Goal: Task Accomplishment & Management: Manage account settings

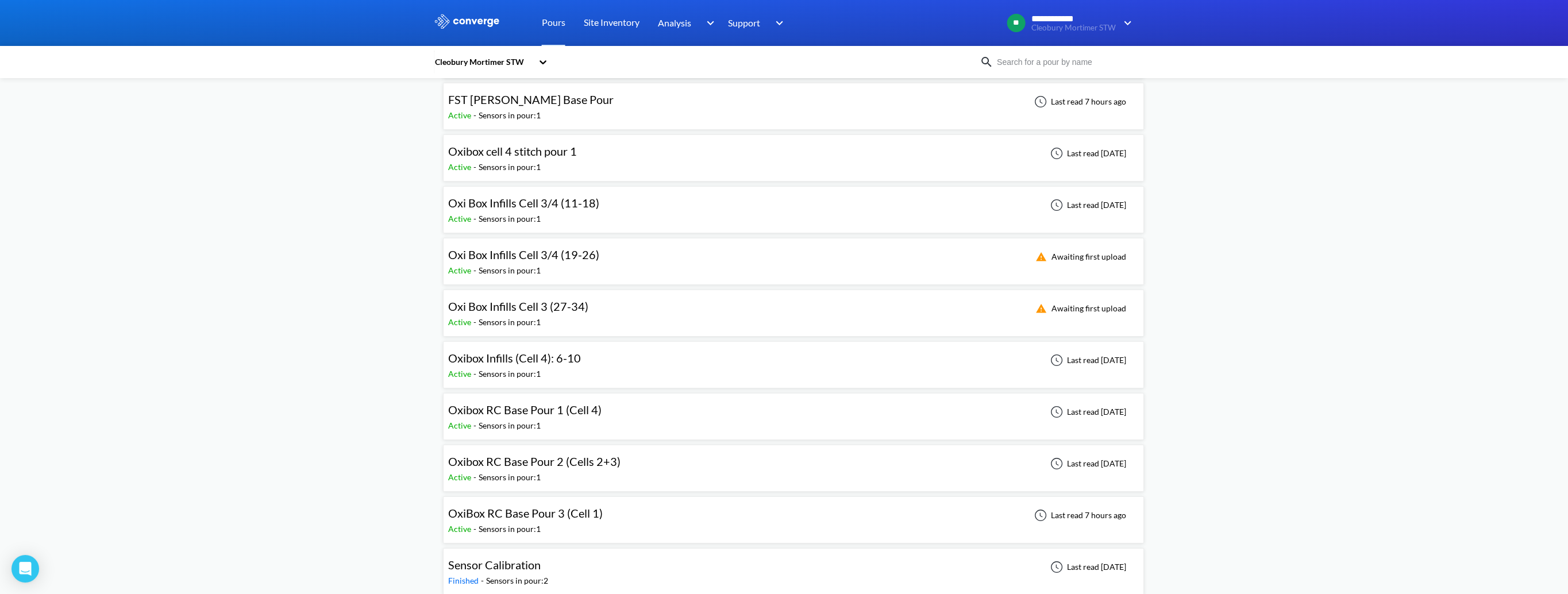
scroll to position [115, 0]
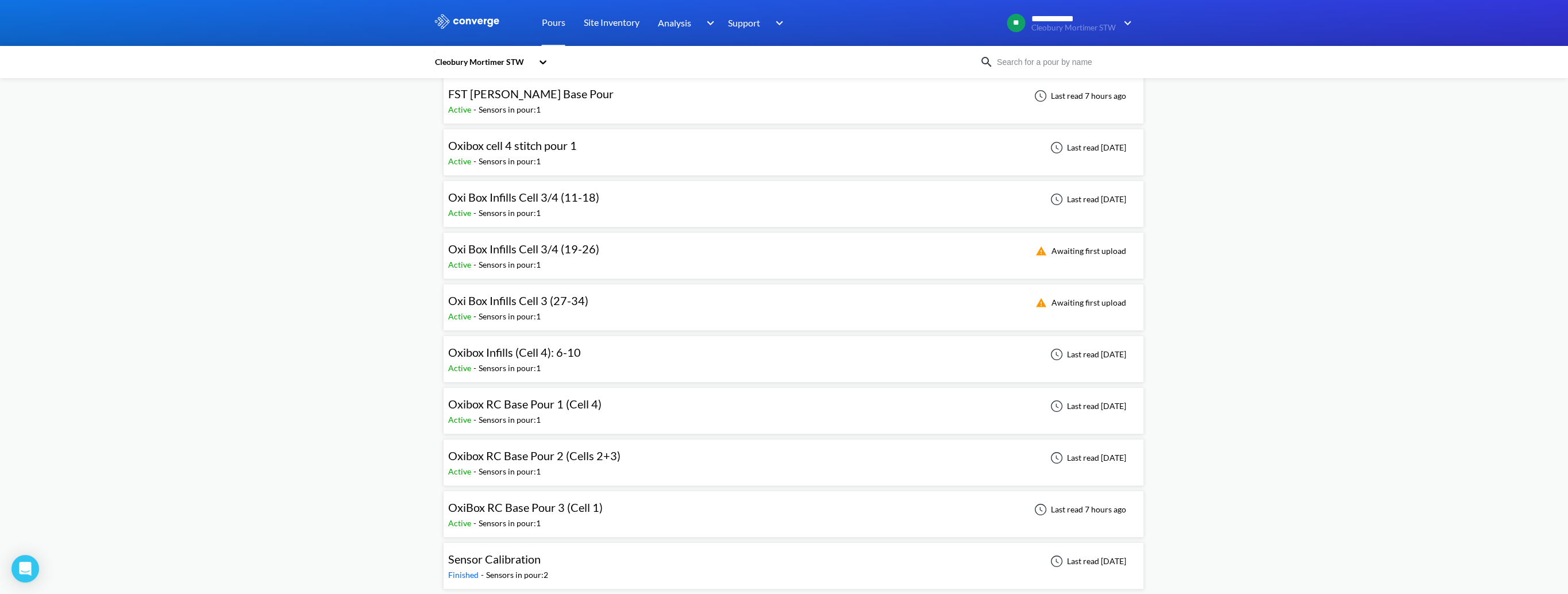
click at [561, 313] on div "Active - Sensors in pour: 1" at bounding box center [520, 317] width 146 height 13
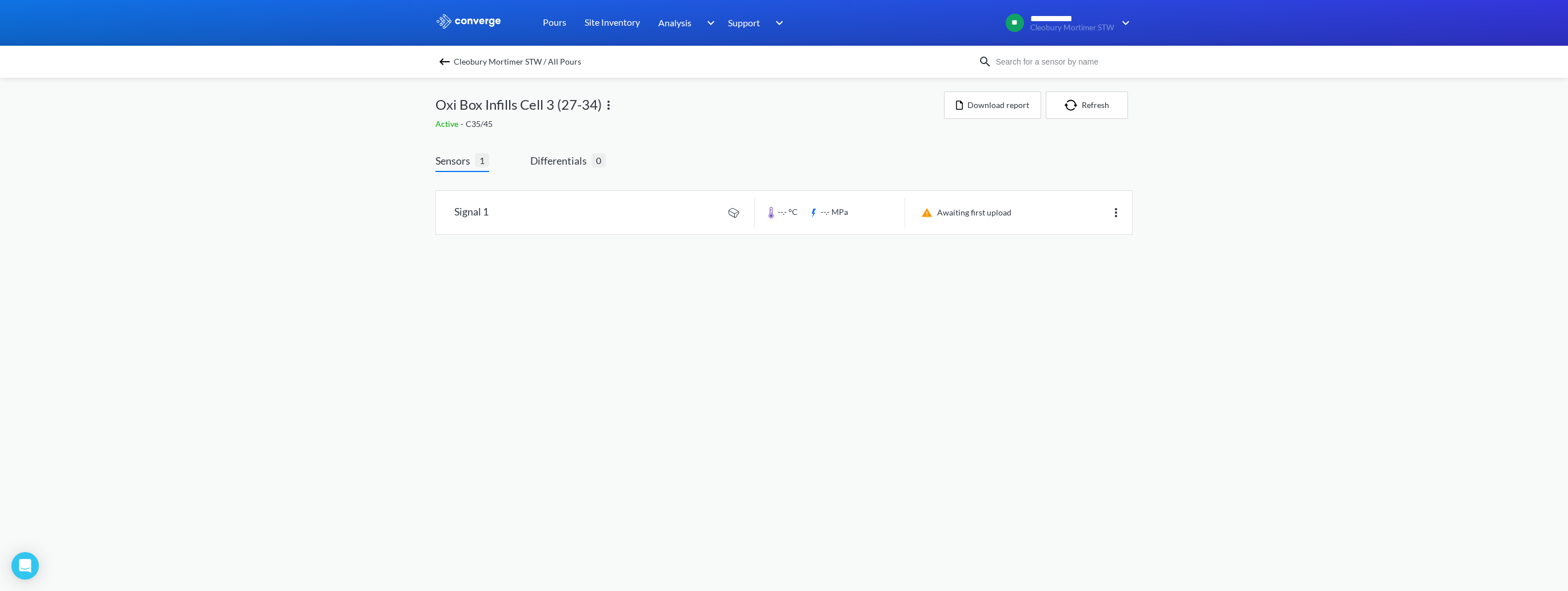
click at [443, 63] on img at bounding box center [444, 61] width 14 height 14
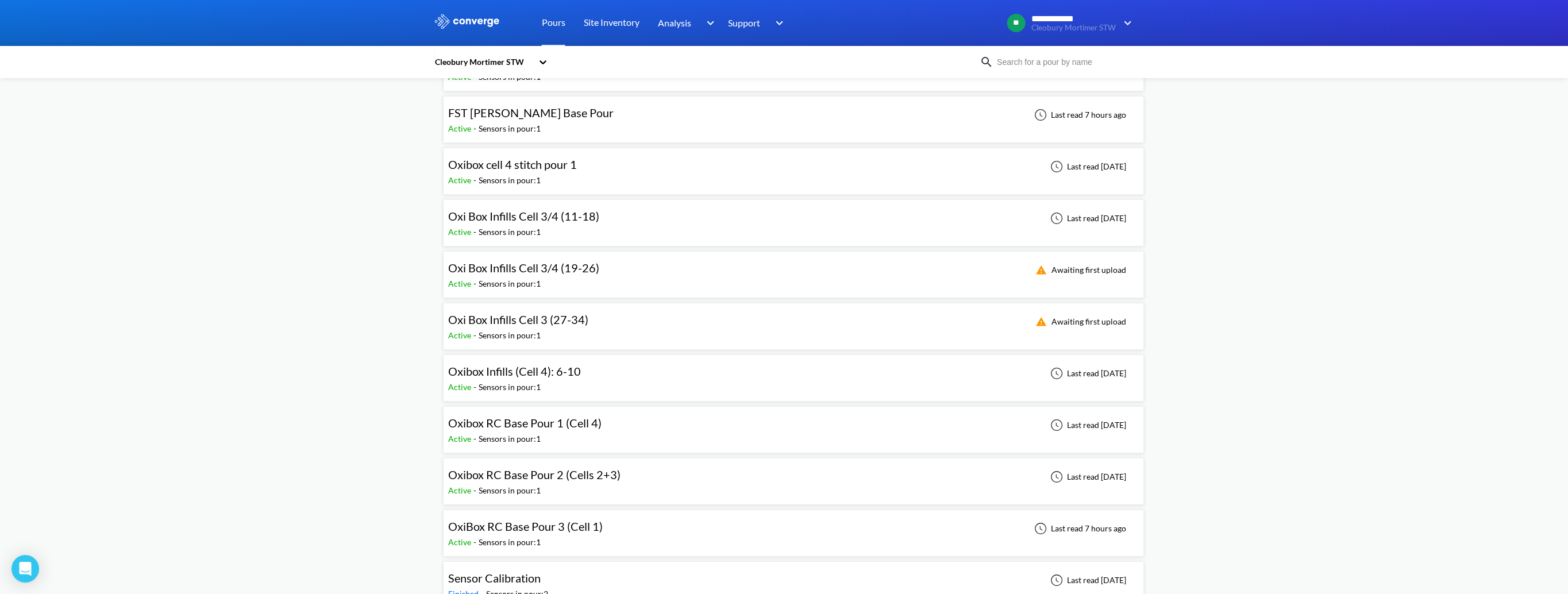
scroll to position [117, 0]
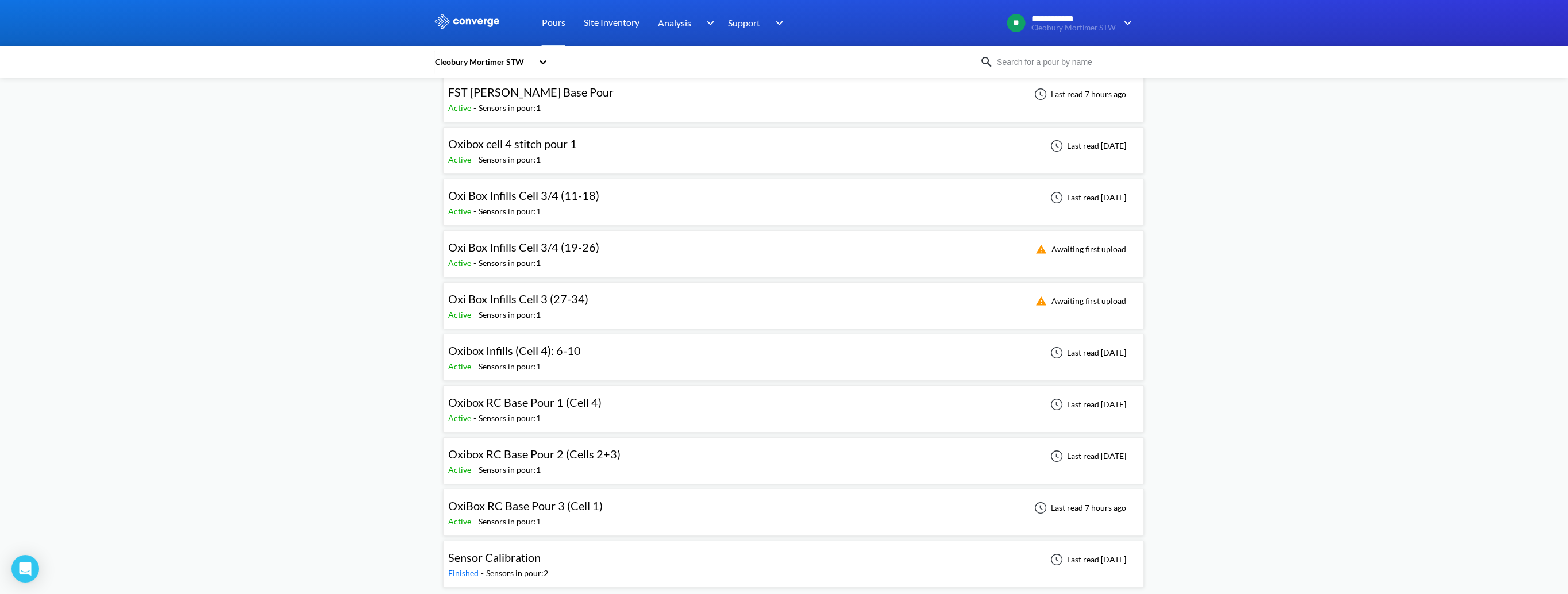
click at [552, 546] on div "Sensor Calibration Finished - Sensors in pour: 2 Last read [DATE]" at bounding box center [793, 564] width 691 height 37
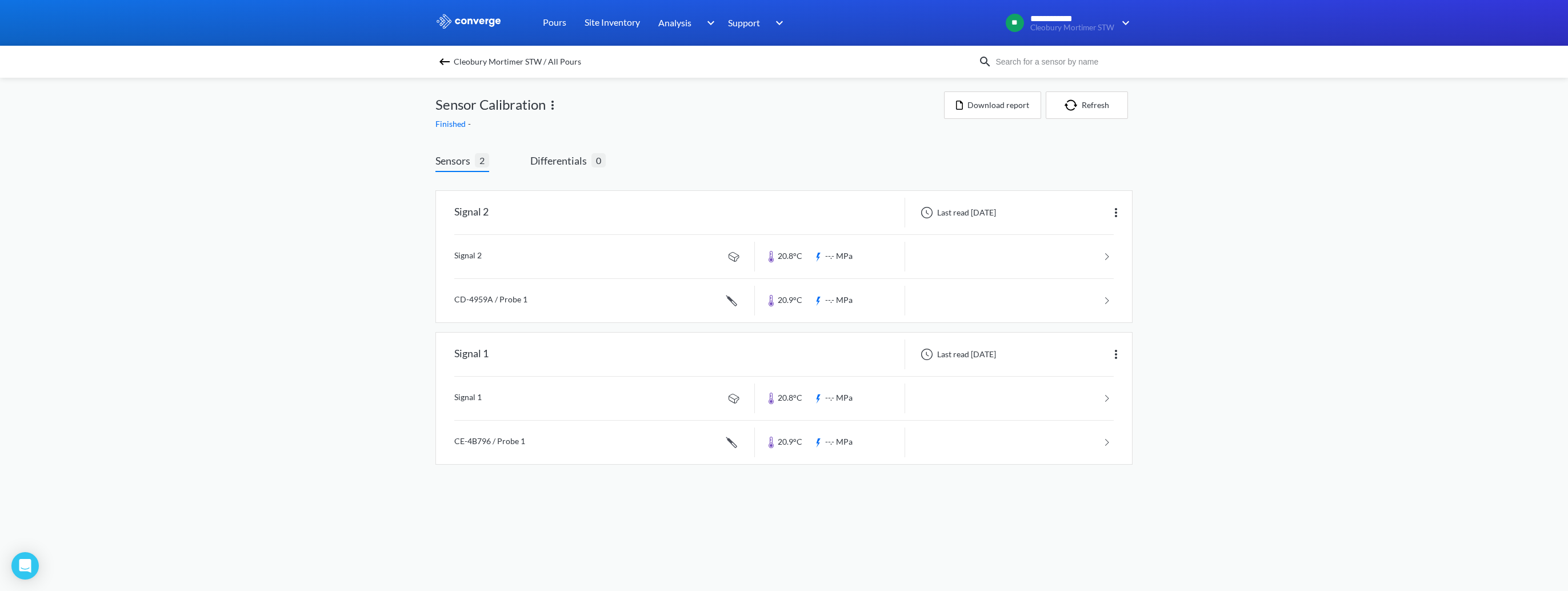
click at [441, 70] on div "Cleobury Mortimer STW / All Pours" at bounding box center [784, 62] width 1568 height 32
click at [441, 54] on img at bounding box center [444, 61] width 14 height 14
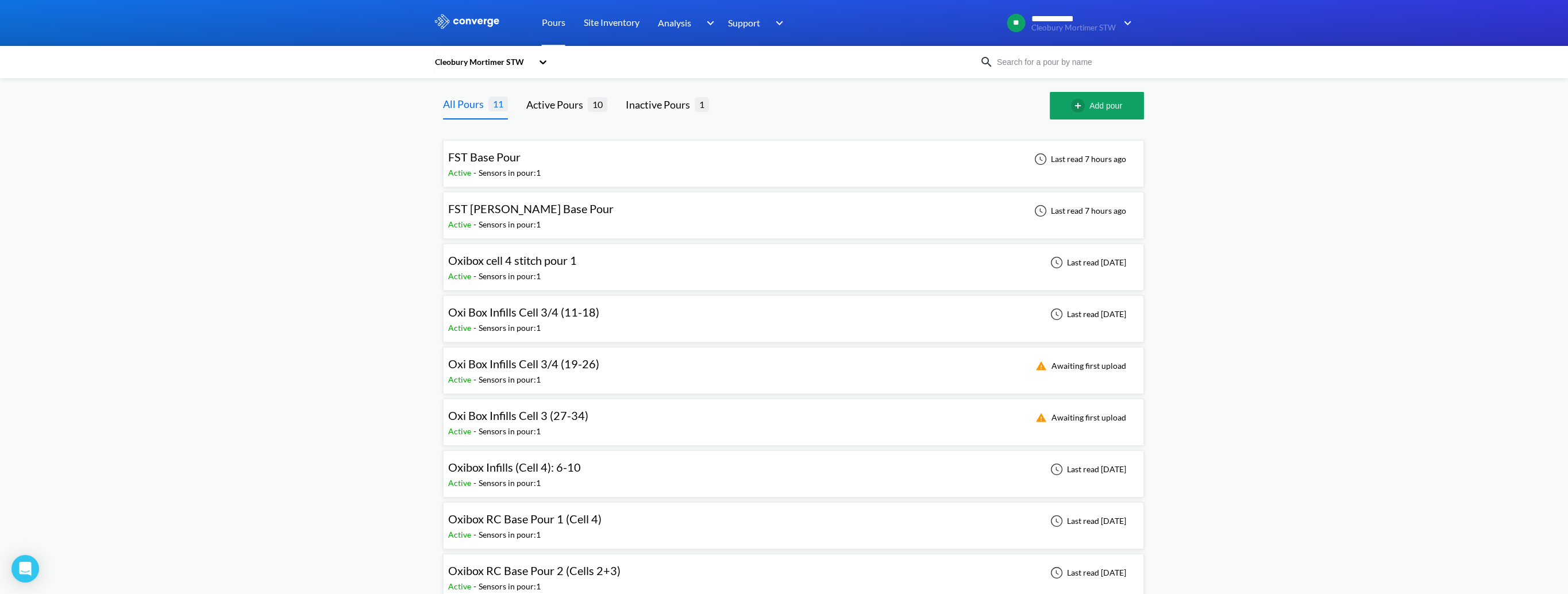
click at [543, 262] on span "Oxibox cell 4 stitch pour 1" at bounding box center [512, 259] width 129 height 14
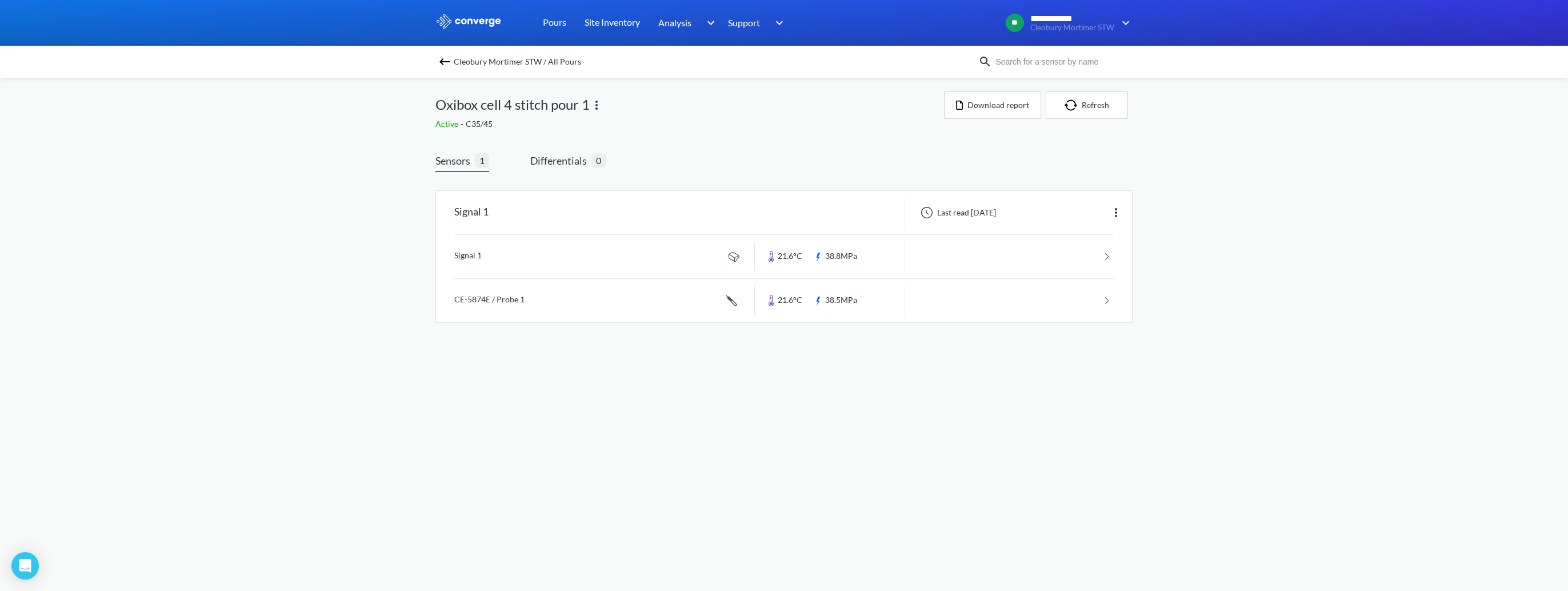
click at [445, 56] on img at bounding box center [444, 61] width 14 height 14
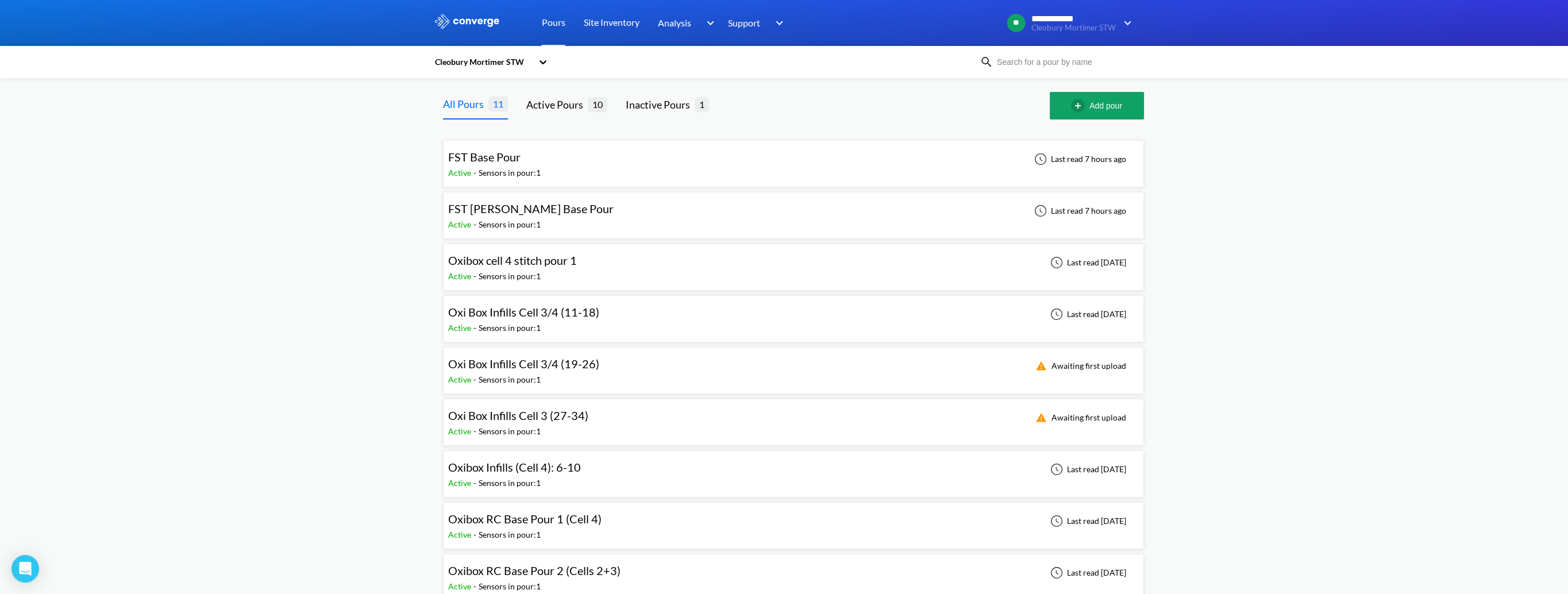
click at [547, 507] on div "Oxibox RC Base Pour 1 (Cell 4) Active - Sensors in pour: 1 Last read [DATE]" at bounding box center [793, 525] width 691 height 37
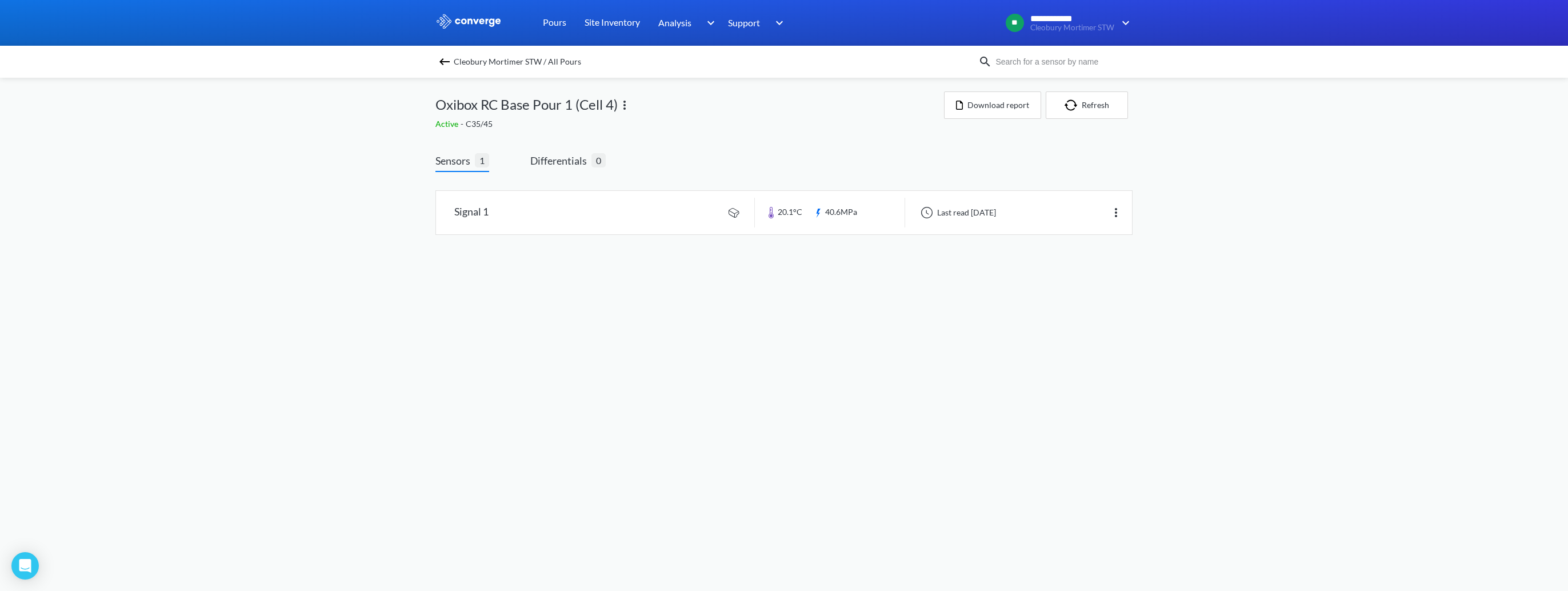
click at [441, 58] on img at bounding box center [444, 61] width 14 height 14
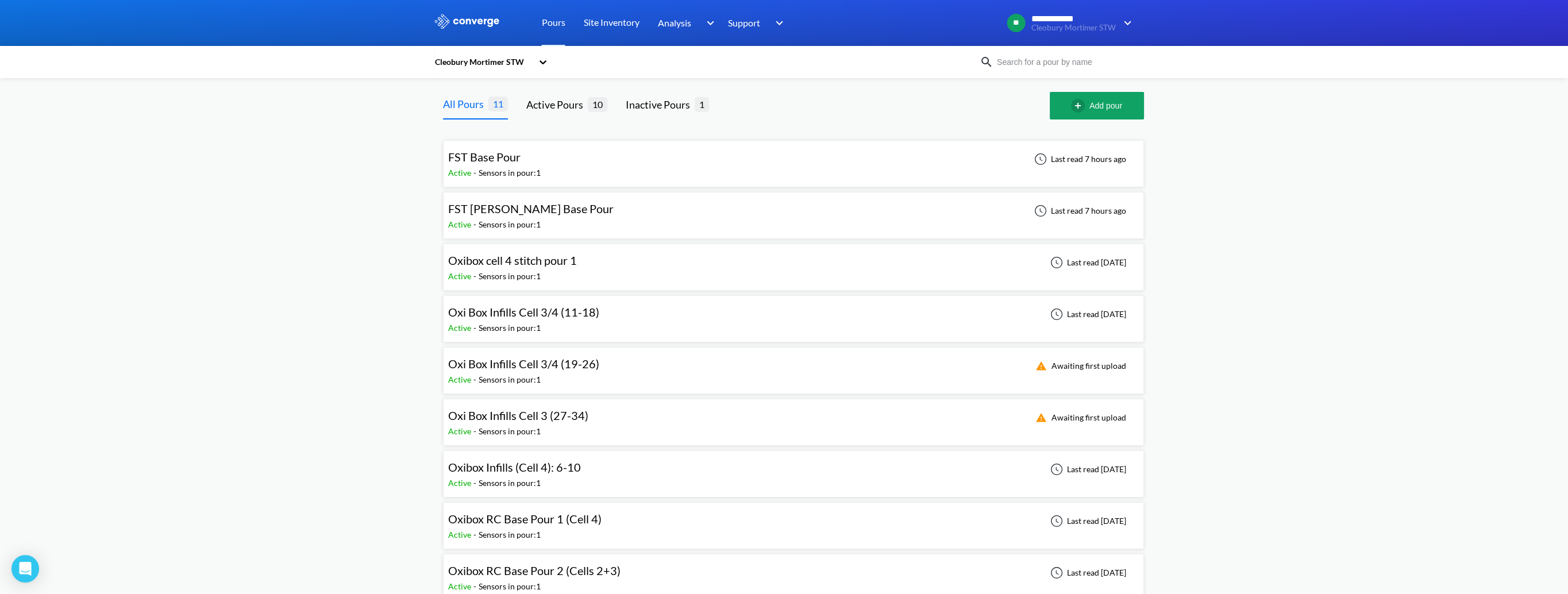
click at [527, 275] on div "Sensors in pour: 1" at bounding box center [509, 276] width 62 height 13
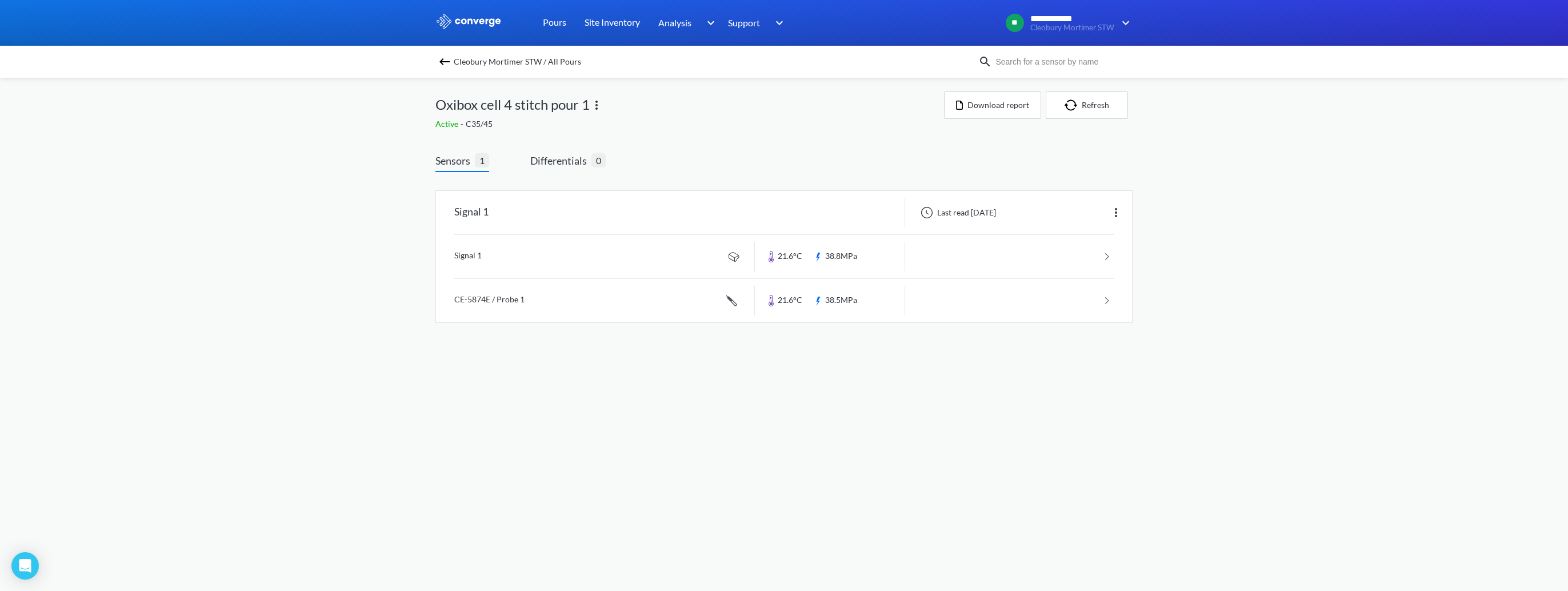
click at [448, 64] on img at bounding box center [444, 61] width 14 height 14
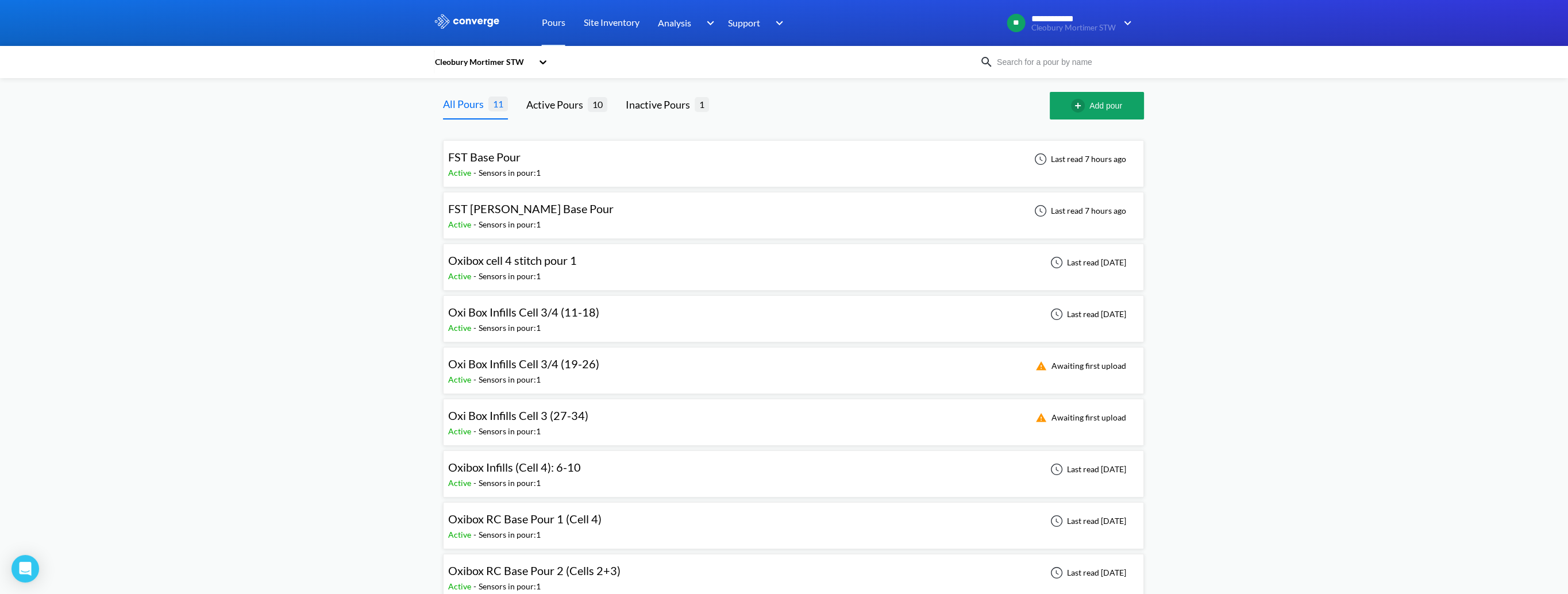
click at [516, 272] on div "Sensors in pour: 1" at bounding box center [509, 276] width 62 height 13
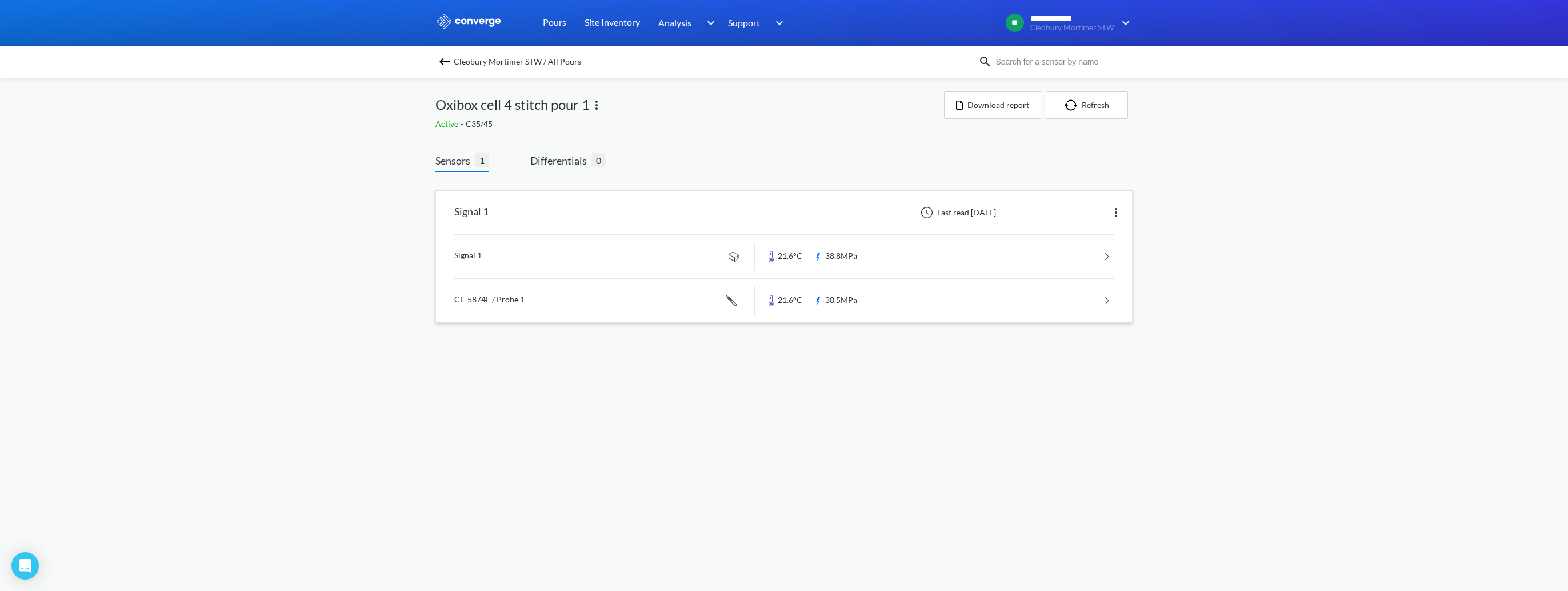
click at [560, 298] on link at bounding box center [784, 300] width 659 height 43
click at [536, 100] on span "Oxibox cell 4 stitch pour 1" at bounding box center [512, 105] width 154 height 22
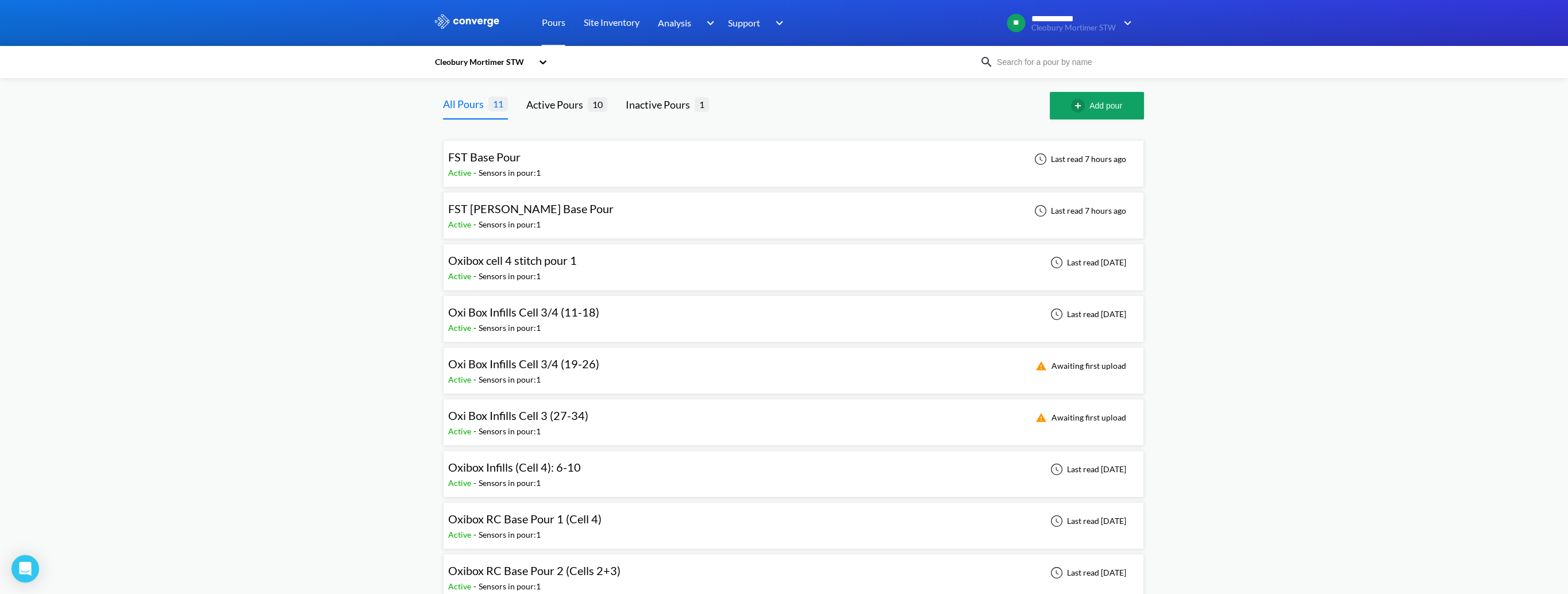
click at [572, 260] on span "Oxibox cell 4 stitch pour 1" at bounding box center [512, 259] width 129 height 14
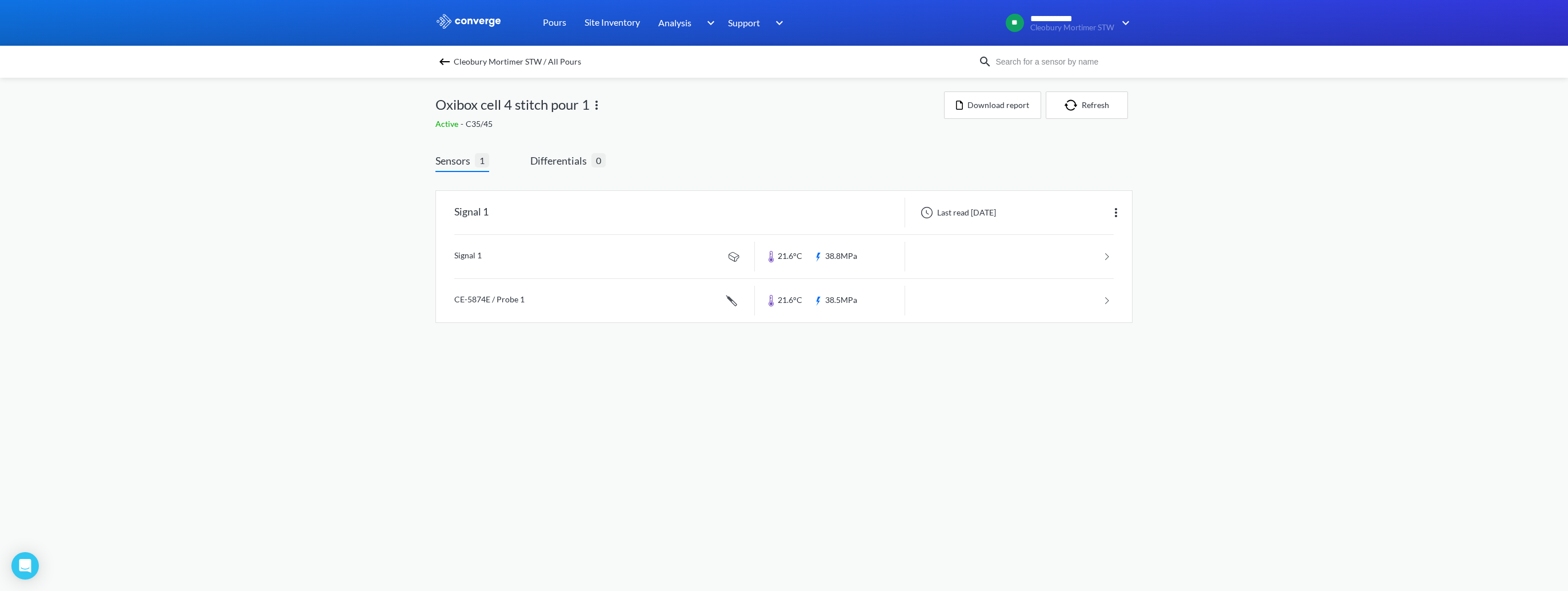
click at [598, 106] on img at bounding box center [596, 105] width 14 height 14
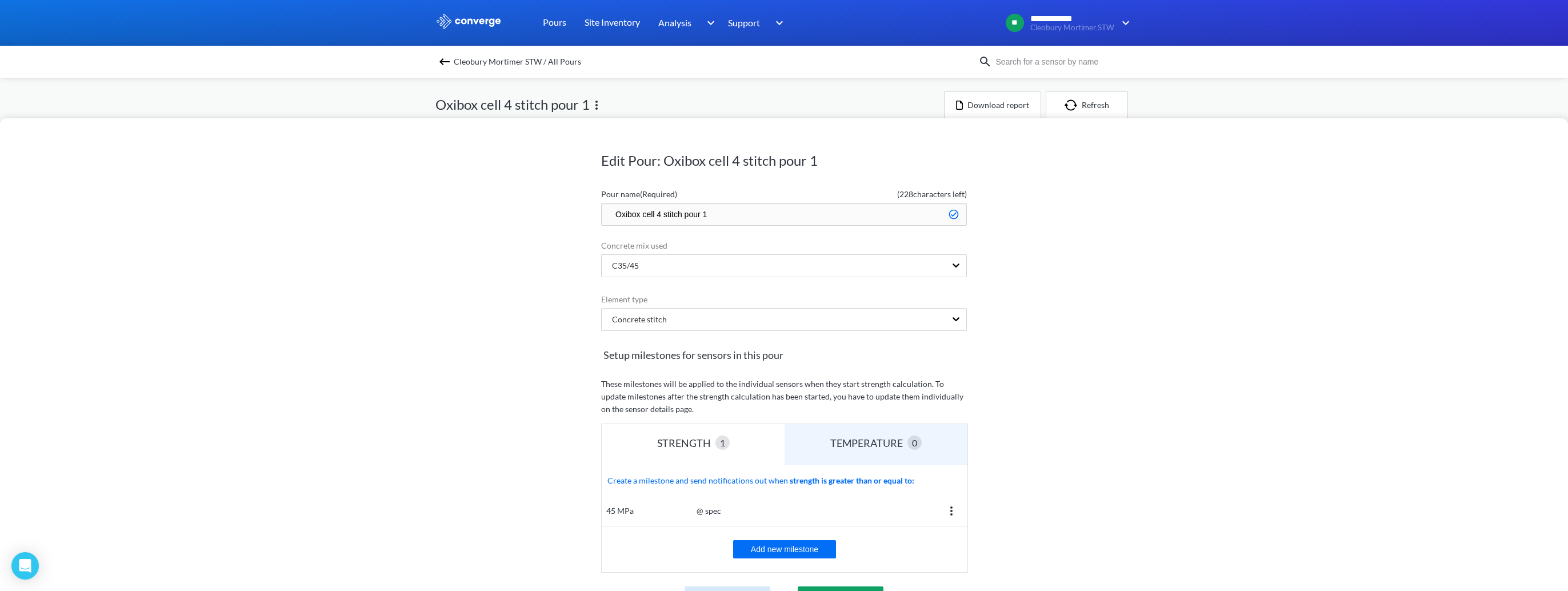
click at [708, 214] on input "Oxibox cell 4 stitch pour 1" at bounding box center [784, 214] width 366 height 23
click at [638, 216] on input "Oxibox cell 4 stitch pour 1" at bounding box center [784, 214] width 366 height 23
type input "Oxibox (Cell 4) Infills (1-5)"
click at [489, 360] on div "Edit Pour: Oxibox cell 4 stitch pour 1 Pour name (Required) ( 226 characters le…" at bounding box center [784, 354] width 1568 height 473
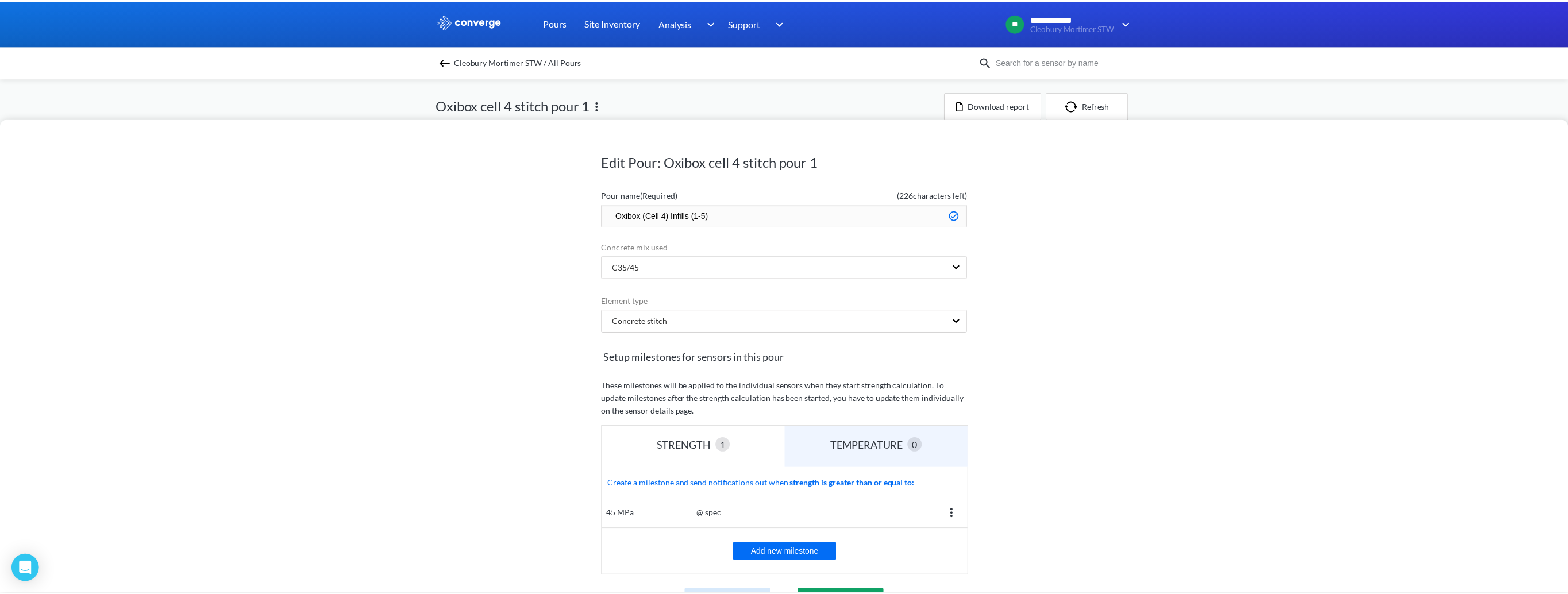
scroll to position [123, 0]
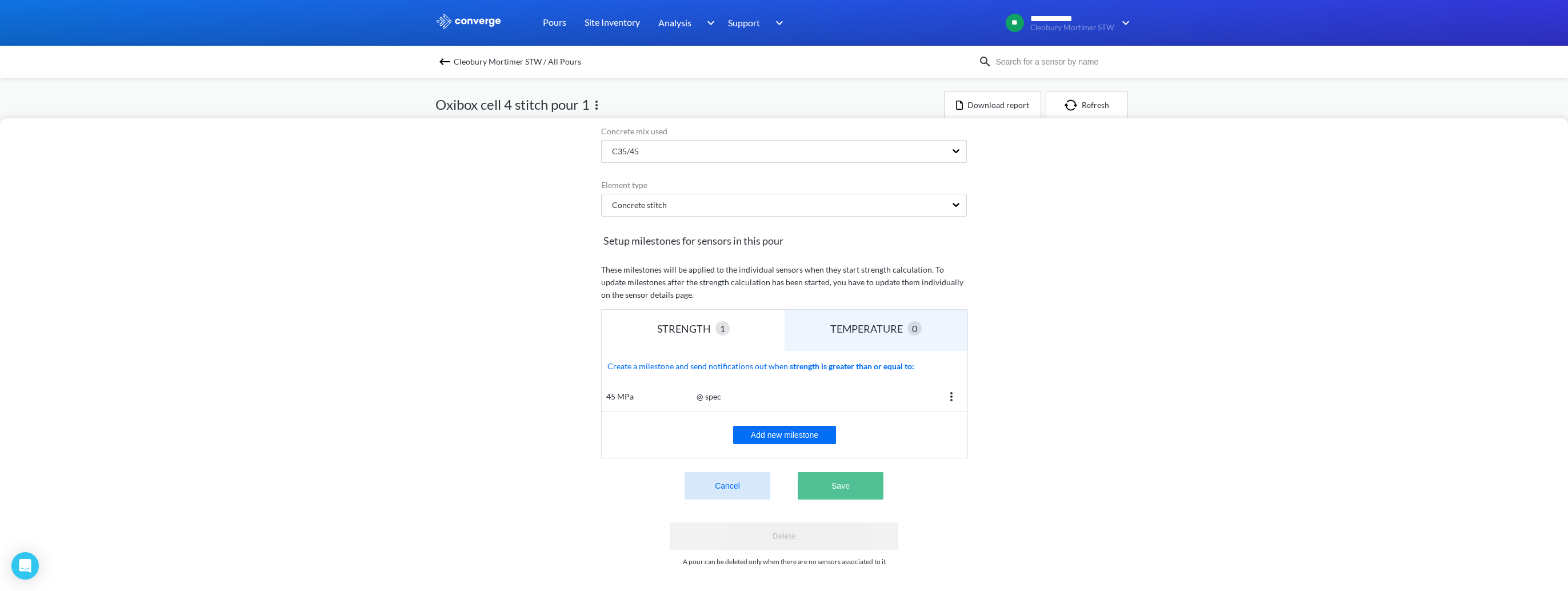
click at [843, 472] on button "Save" at bounding box center [840, 486] width 86 height 28
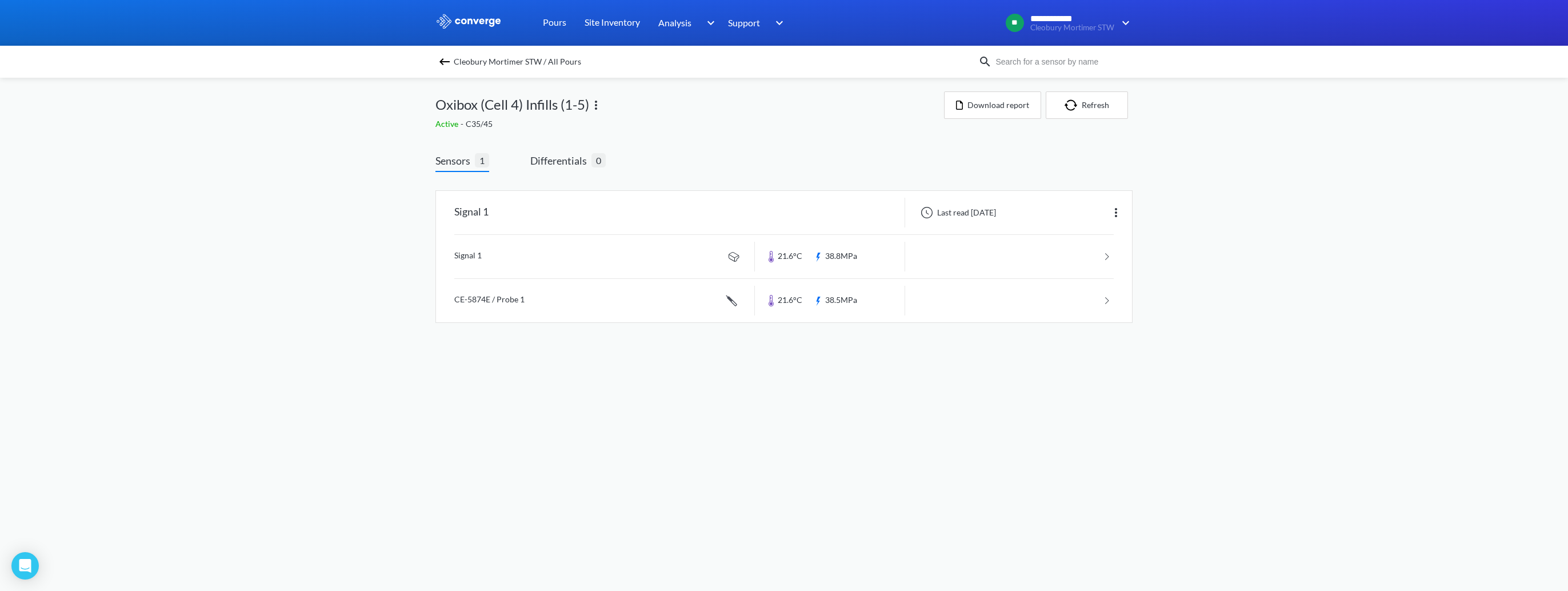
click at [440, 61] on img at bounding box center [444, 61] width 14 height 14
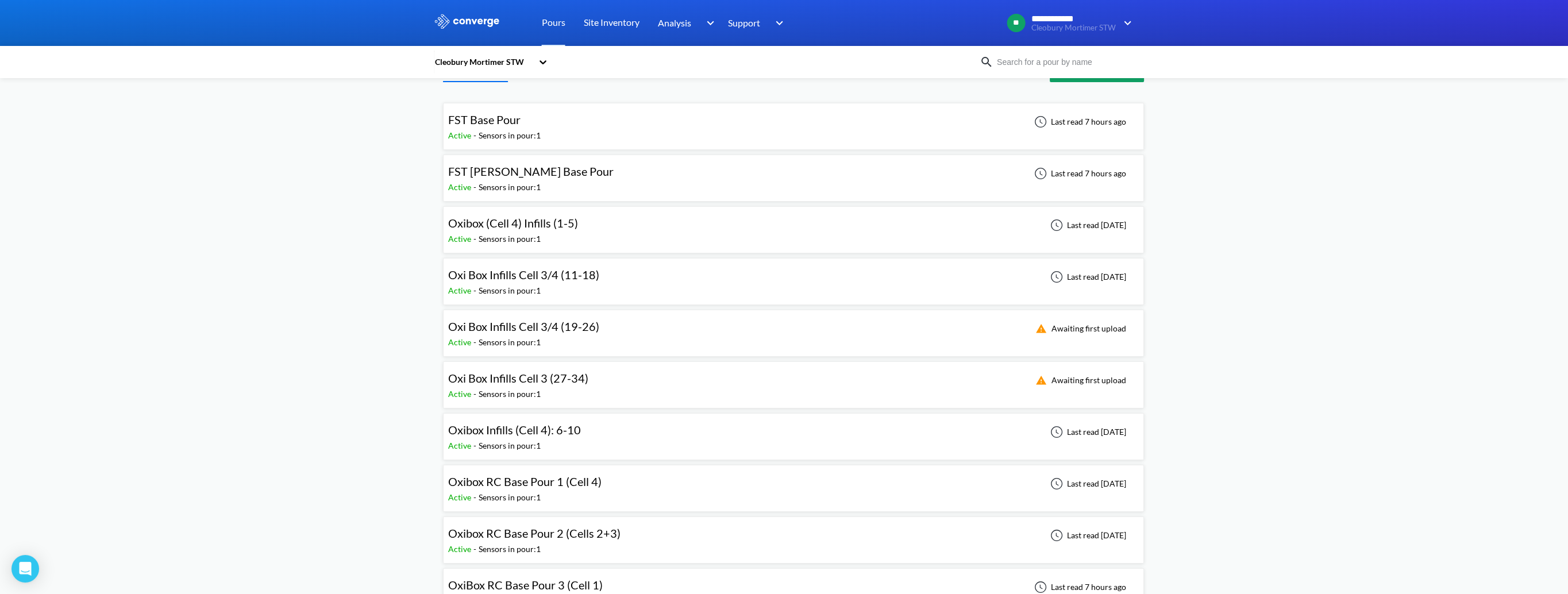
scroll to position [57, 0]
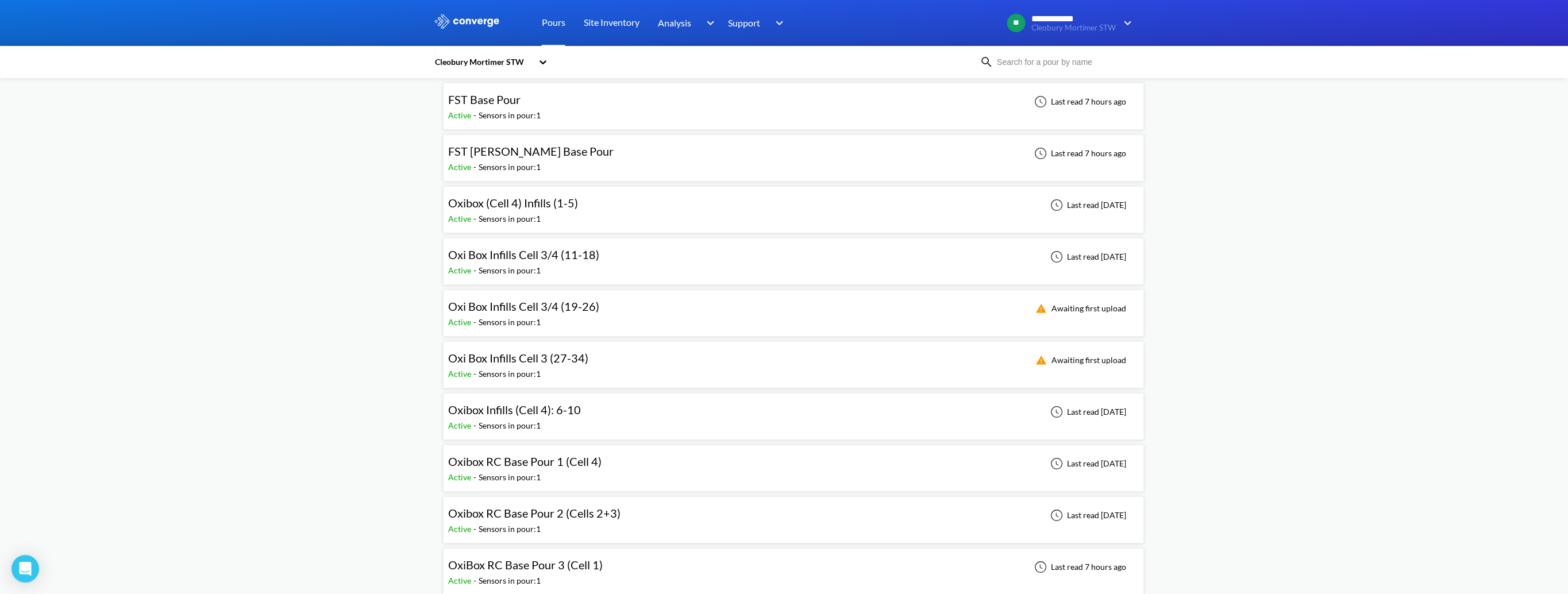
click at [555, 413] on span "Oxibox Infills (Cell 4): 6-10" at bounding box center [514, 409] width 133 height 14
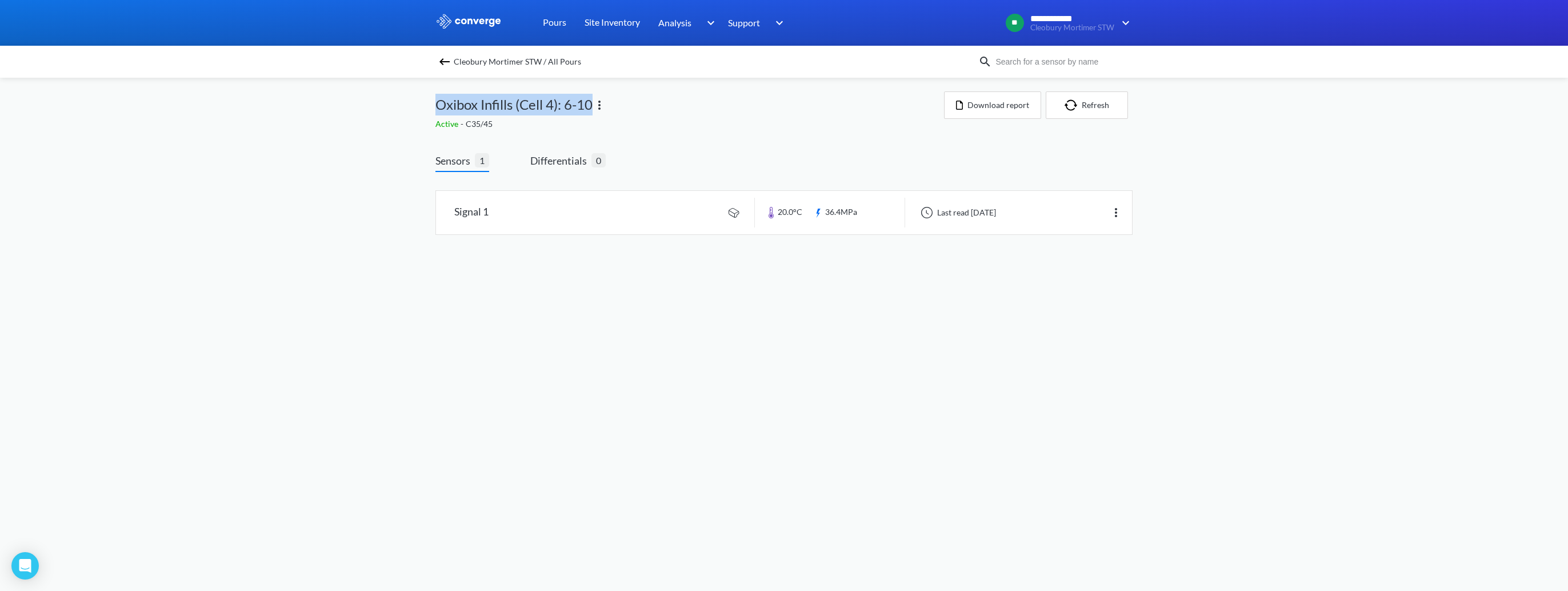
drag, startPoint x: 590, startPoint y: 107, endPoint x: 434, endPoint y: 108, distance: 156.0
click at [434, 108] on div "**********" at bounding box center [784, 128] width 1568 height 257
copy span "Oxibox Infills (Cell 4): 6-10"
click at [440, 63] on img at bounding box center [444, 61] width 14 height 14
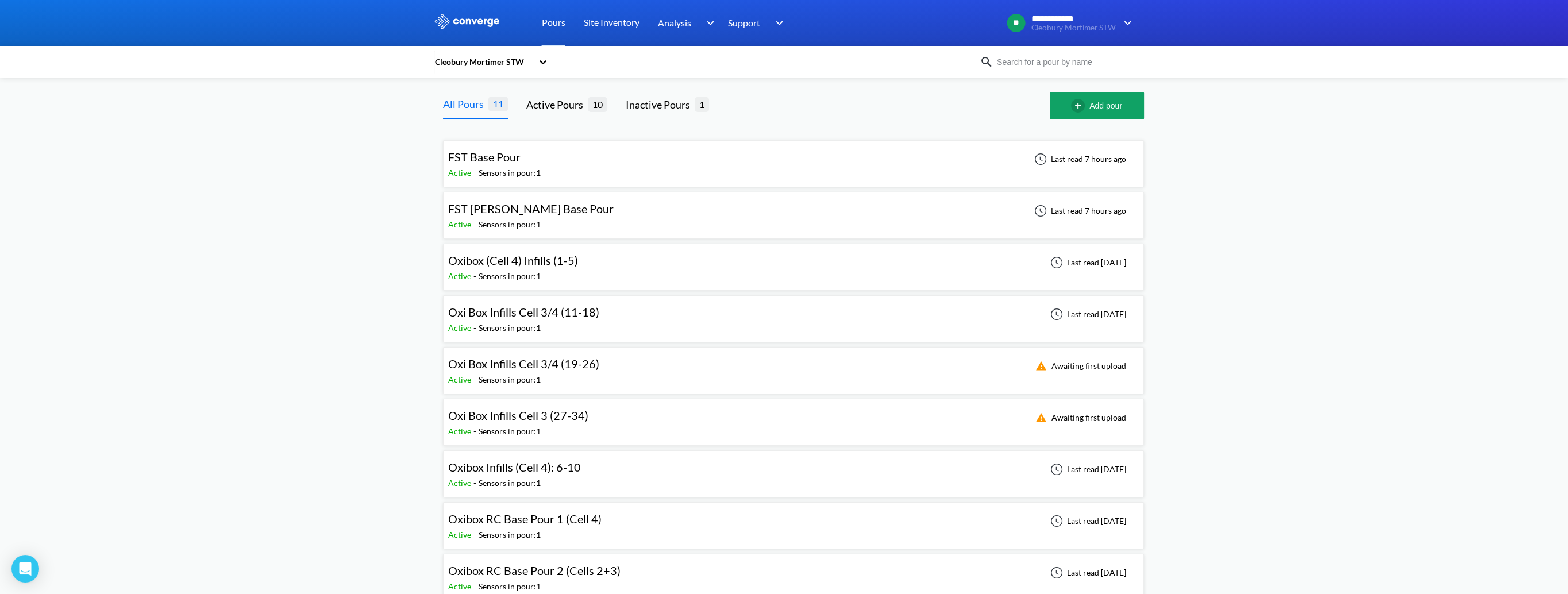
click at [515, 268] on div "Oxibox (Cell 4) Infills (1-5)" at bounding box center [513, 259] width 130 height 18
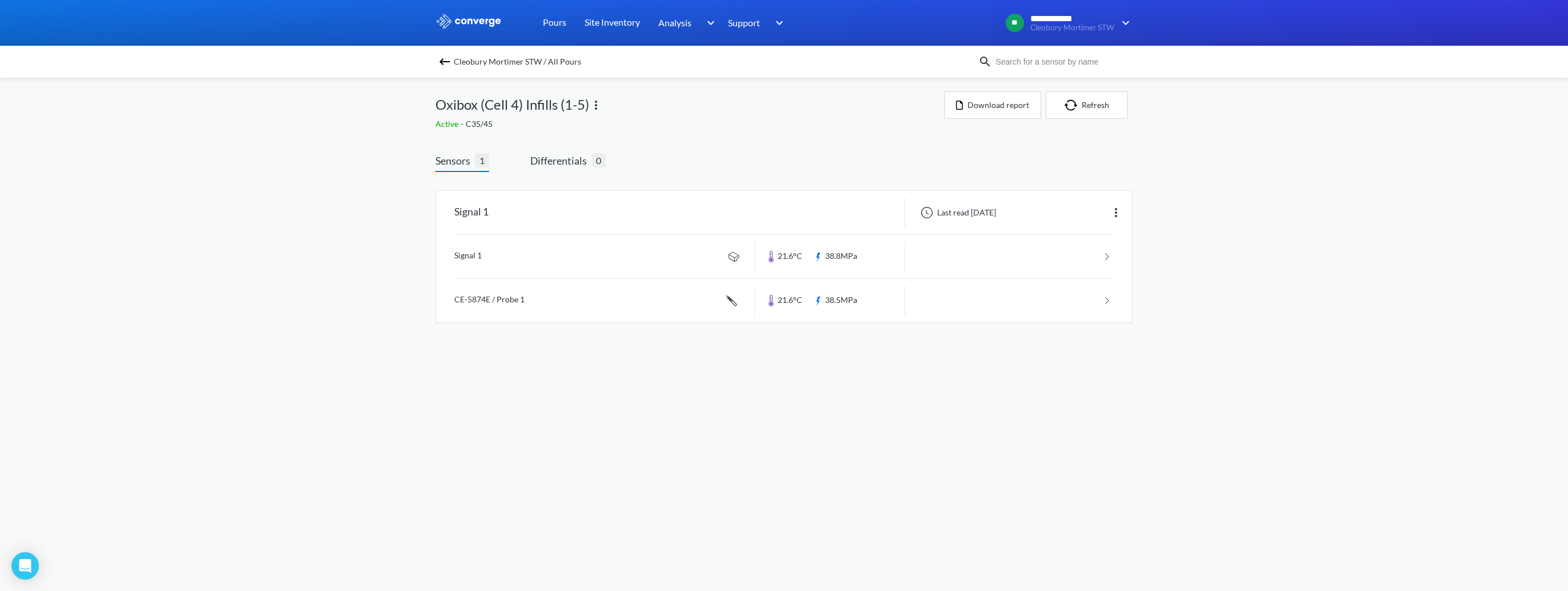
click at [598, 109] on img at bounding box center [595, 105] width 14 height 14
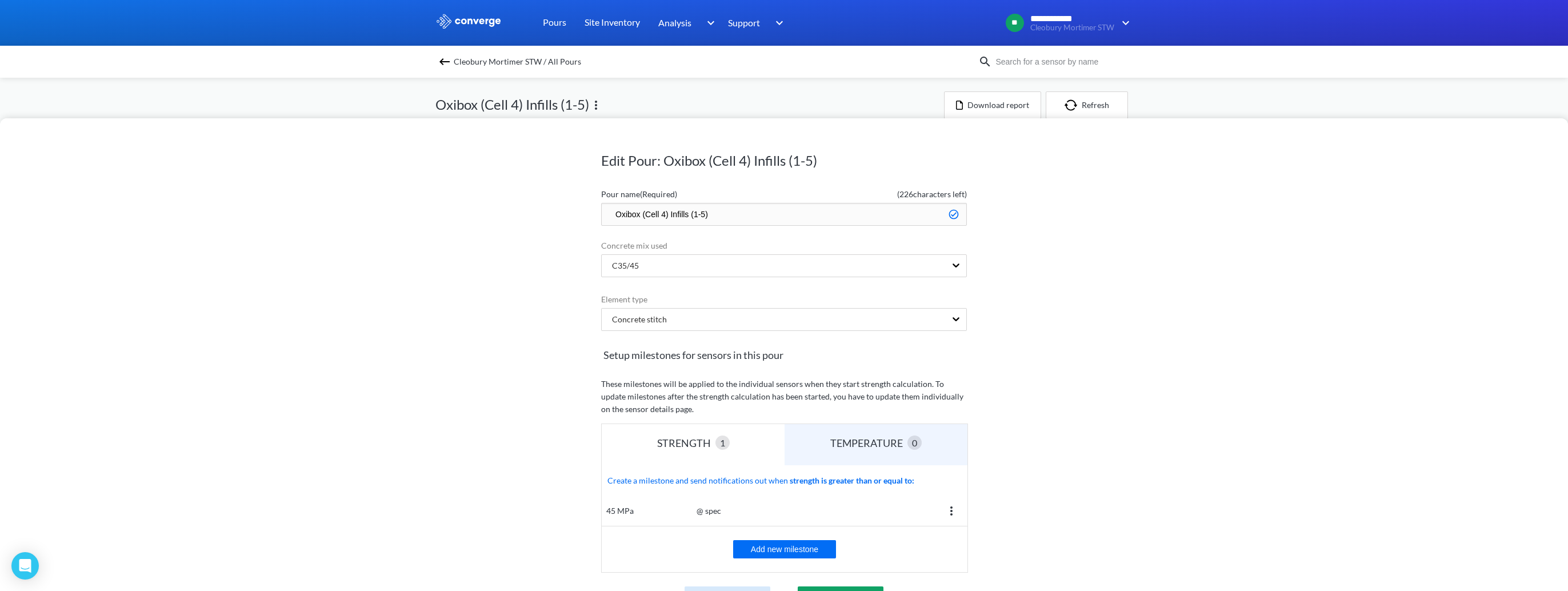
drag, startPoint x: 713, startPoint y: 215, endPoint x: 501, endPoint y: 219, distance: 212.0
click at [501, 219] on div "Edit Pour: Oxibox (Cell 4) Infills (1-5) Pour name (Required) ( 226 characters …" at bounding box center [784, 354] width 1568 height 473
paste input "Infills (Cell 4): 6-10"
click at [693, 214] on input "Oxibox Infills (Cell 4): 6-10" at bounding box center [784, 214] width 366 height 23
type input "Oxibox Infills (Cell 4): 1-5"
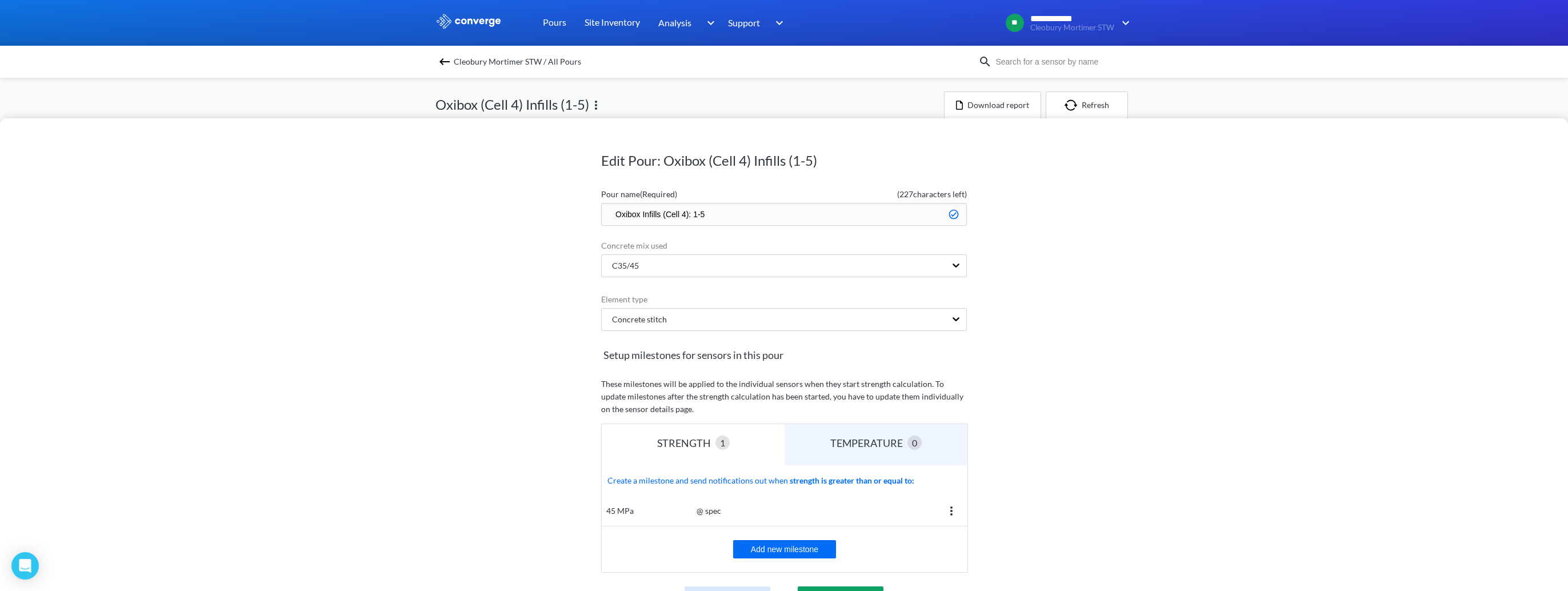
click at [1132, 328] on div "Edit Pour: Oxibox (Cell 4) Infills (1-5) Pour name (Required) ( 227 characters …" at bounding box center [784, 354] width 1568 height 473
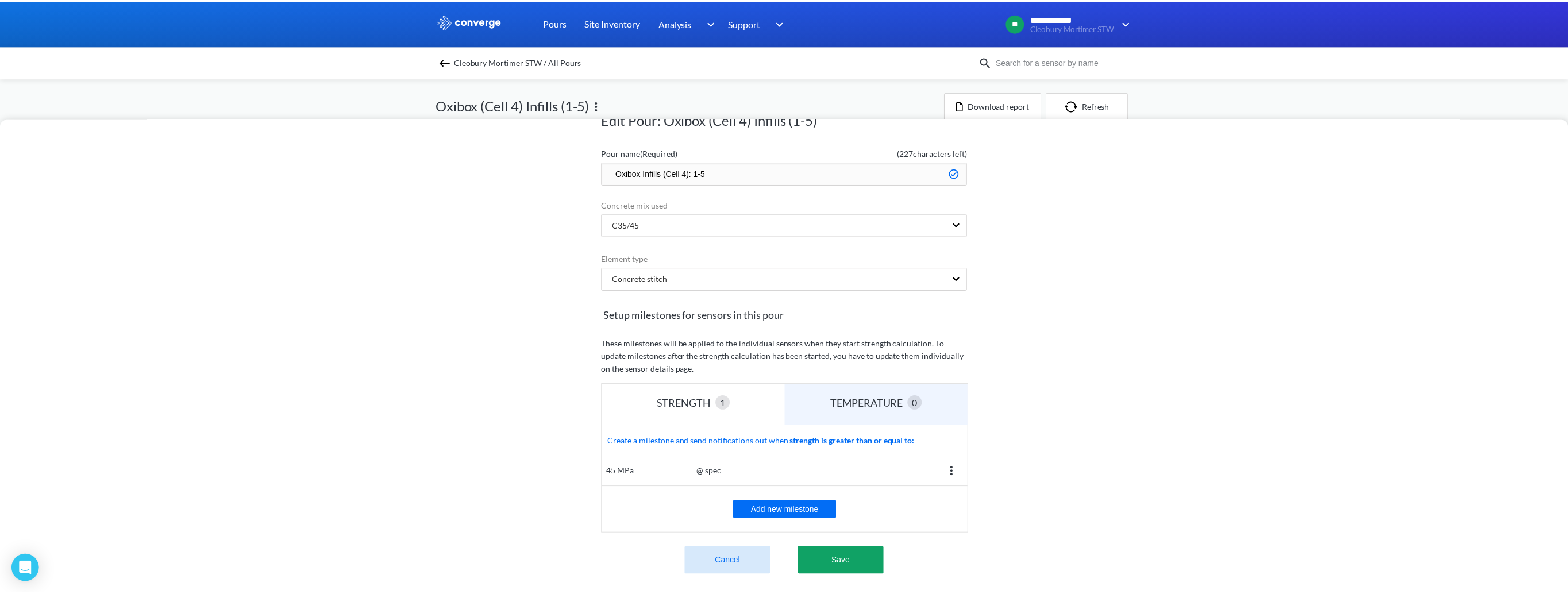
scroll to position [123, 0]
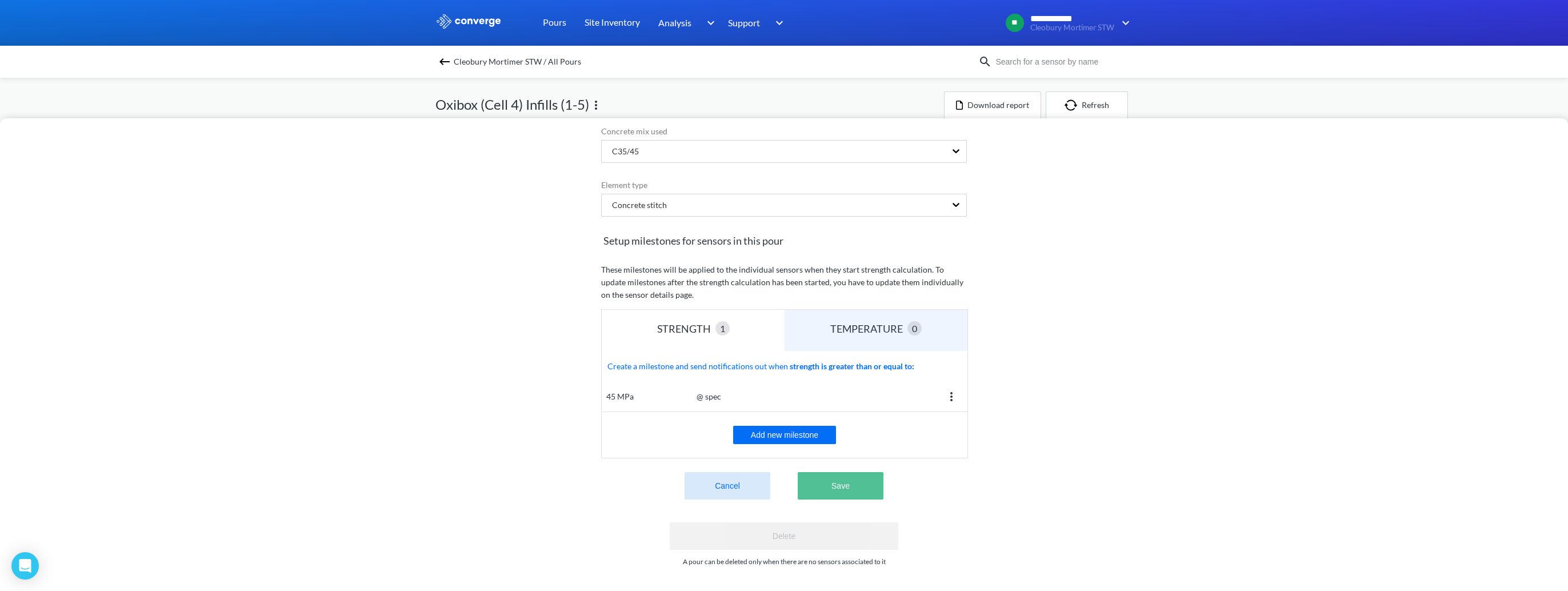
click at [847, 483] on button "Save" at bounding box center [840, 486] width 86 height 28
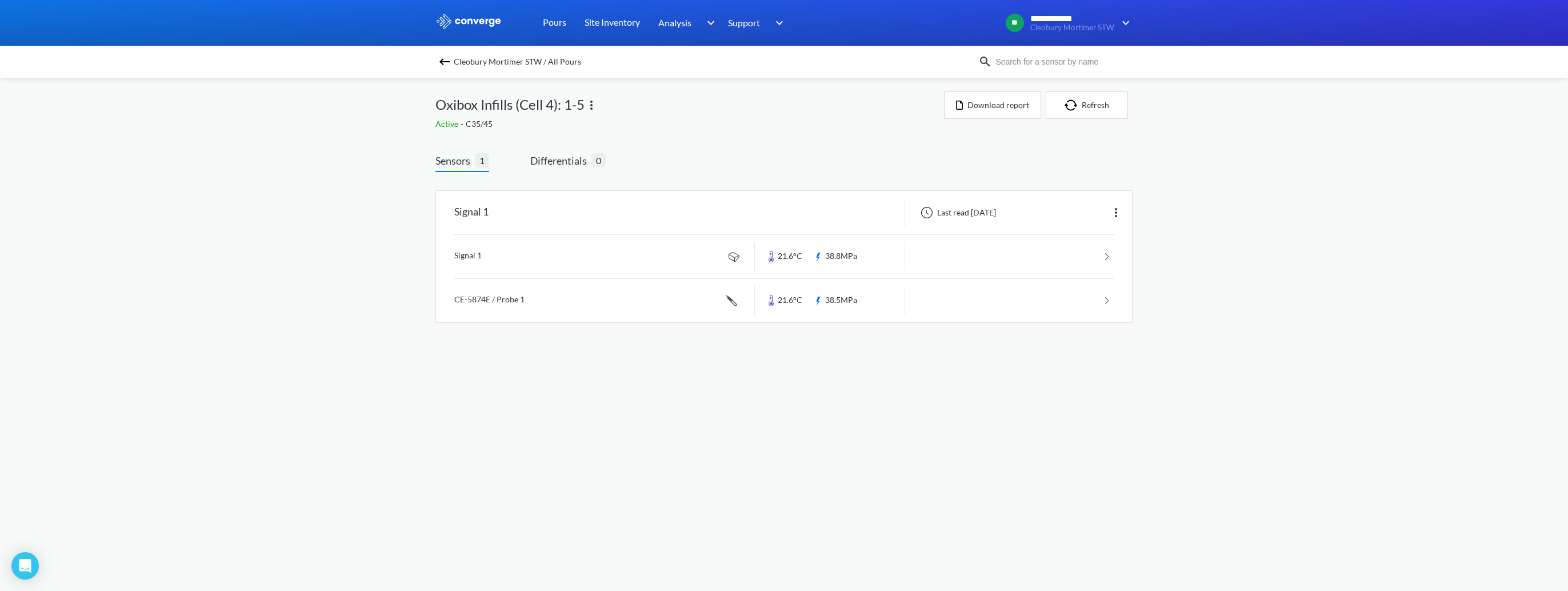
click at [448, 58] on img at bounding box center [444, 61] width 14 height 14
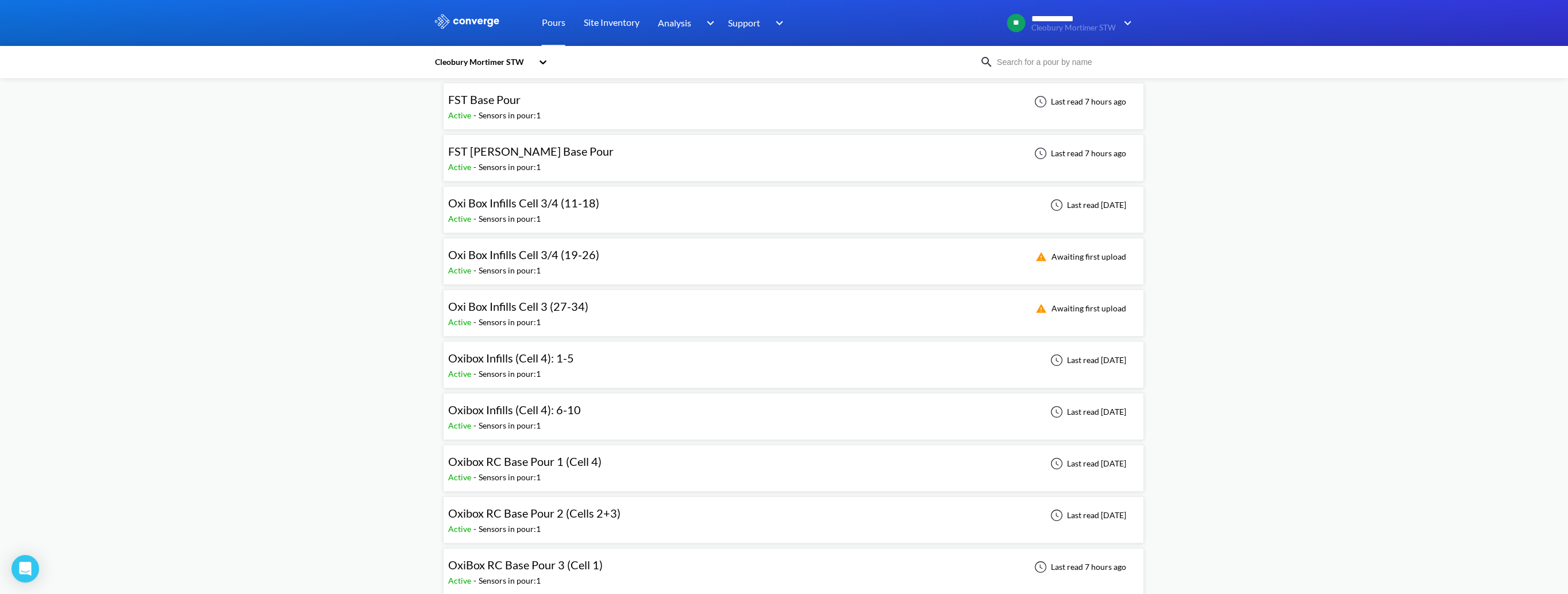
scroll to position [115, 0]
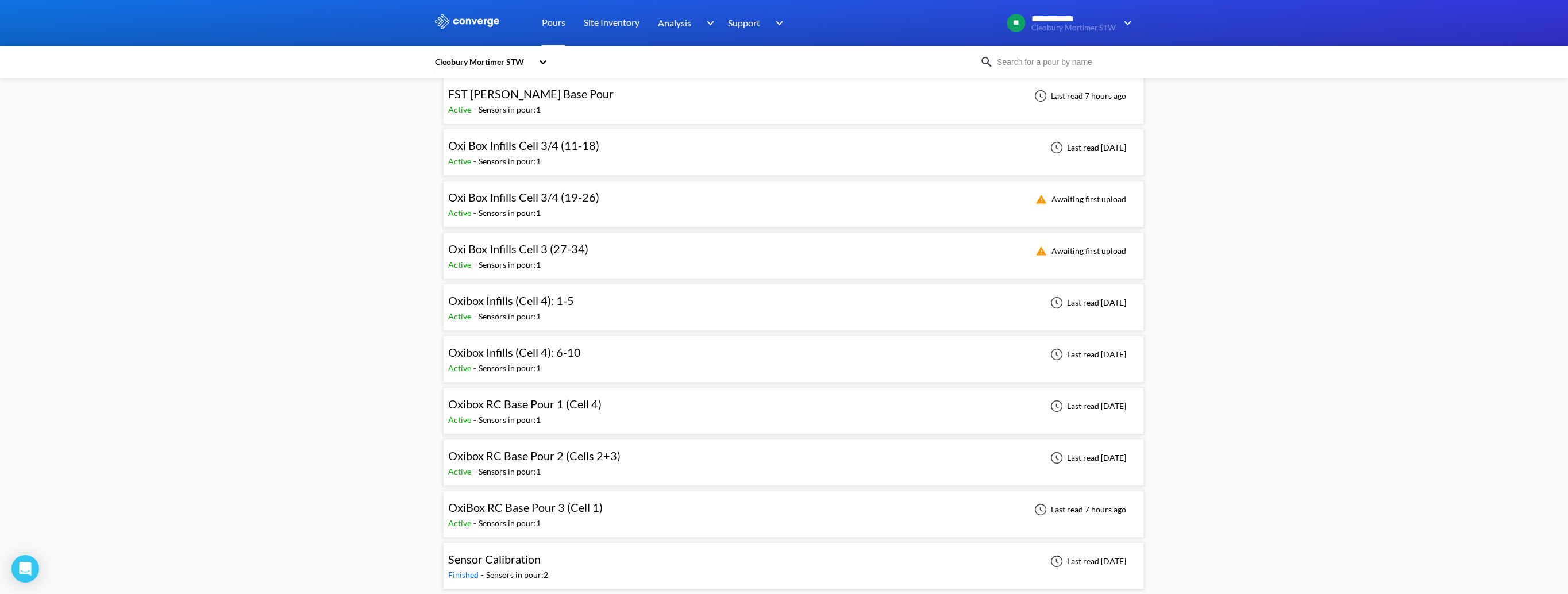
click at [575, 310] on div "Active - Sensors in pour: 1" at bounding box center [514, 317] width 132 height 13
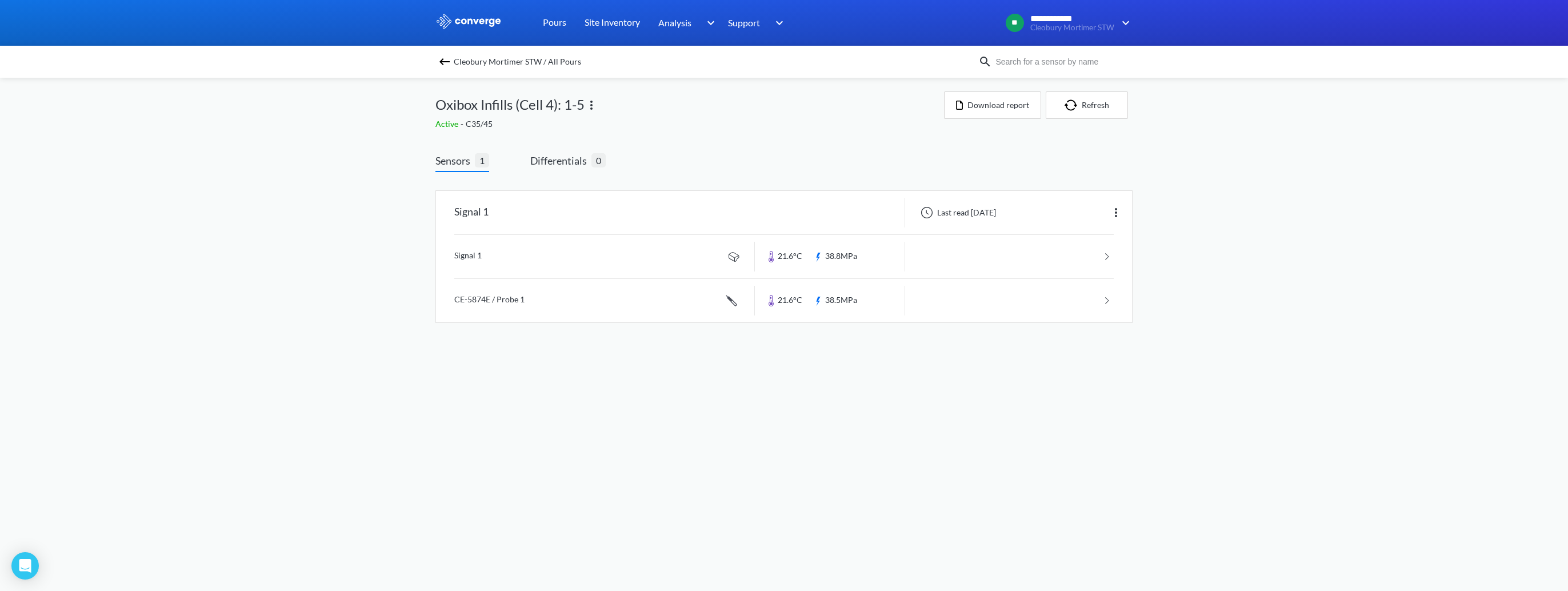
click at [448, 58] on img at bounding box center [444, 61] width 14 height 14
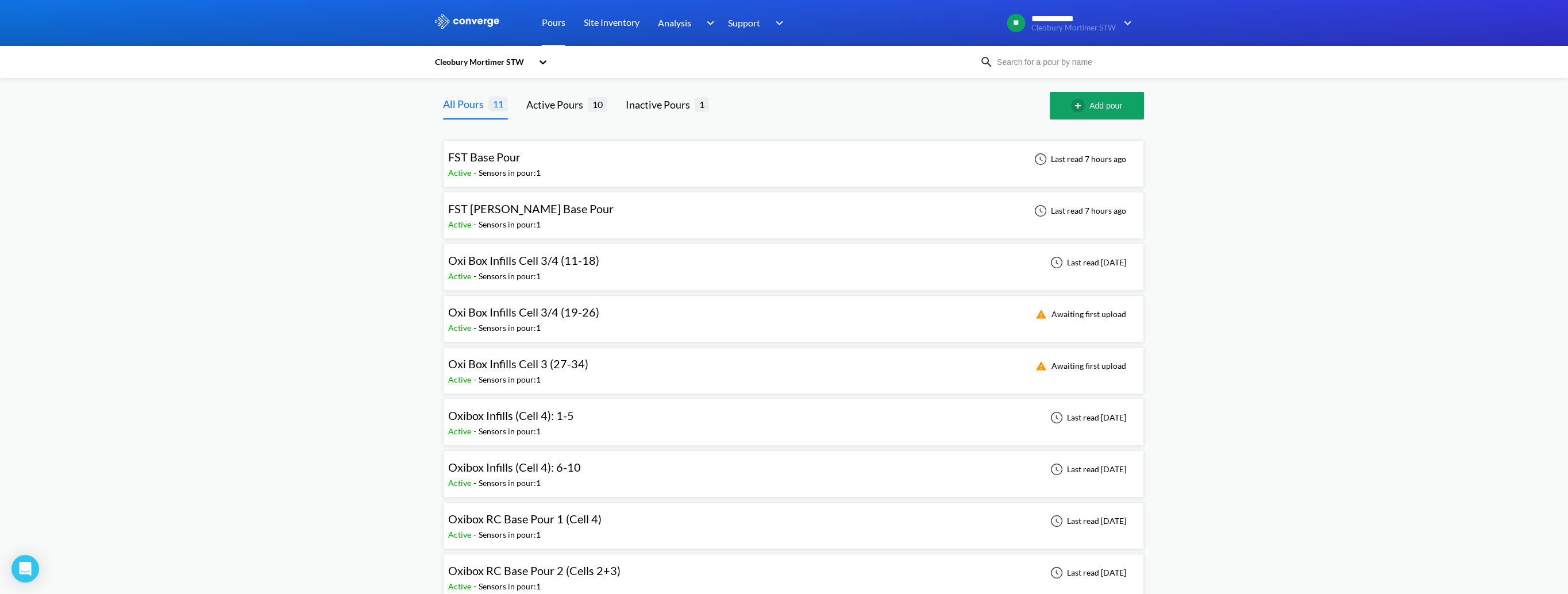
click at [664, 88] on div "Cleobury Mortimer STW All Pours 11 Active Pours 10 Inactive Pours 1 Add pour FS…" at bounding box center [784, 395] width 701 height 635
click at [664, 99] on div "Inactive Pours" at bounding box center [660, 104] width 69 height 16
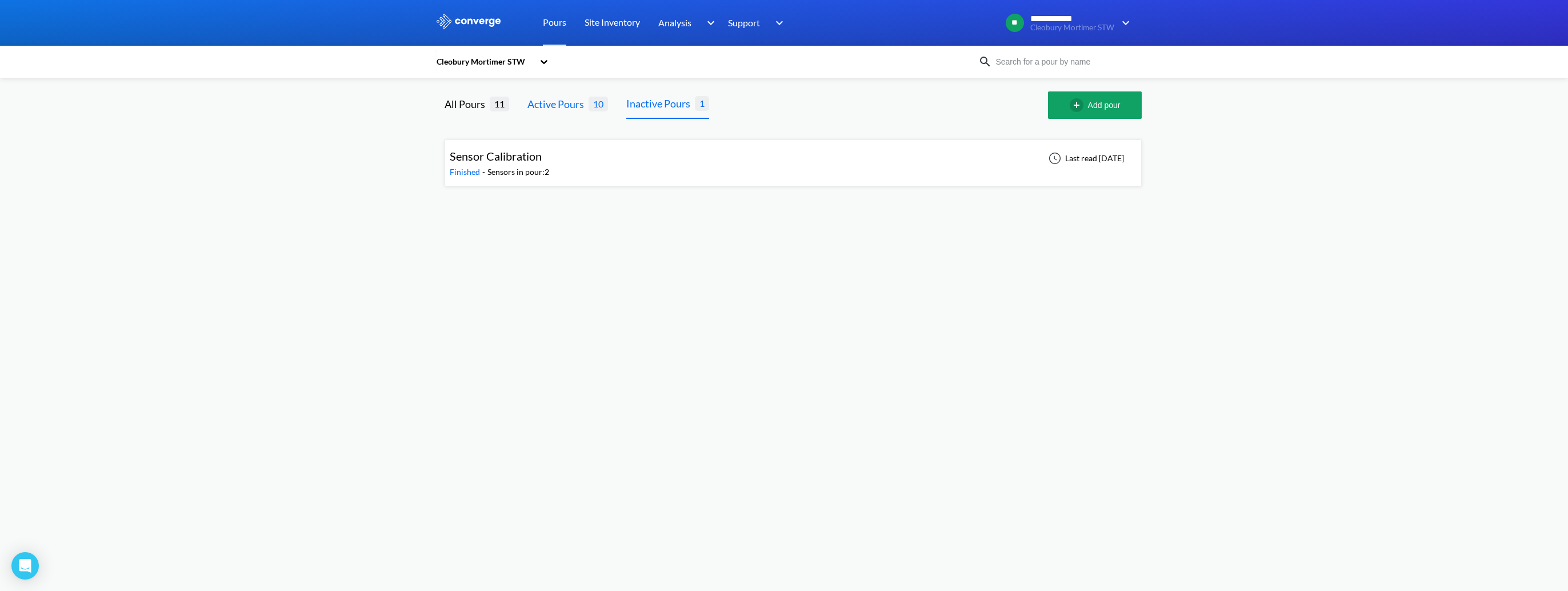
click at [554, 103] on div "Active Pours" at bounding box center [558, 103] width 61 height 16
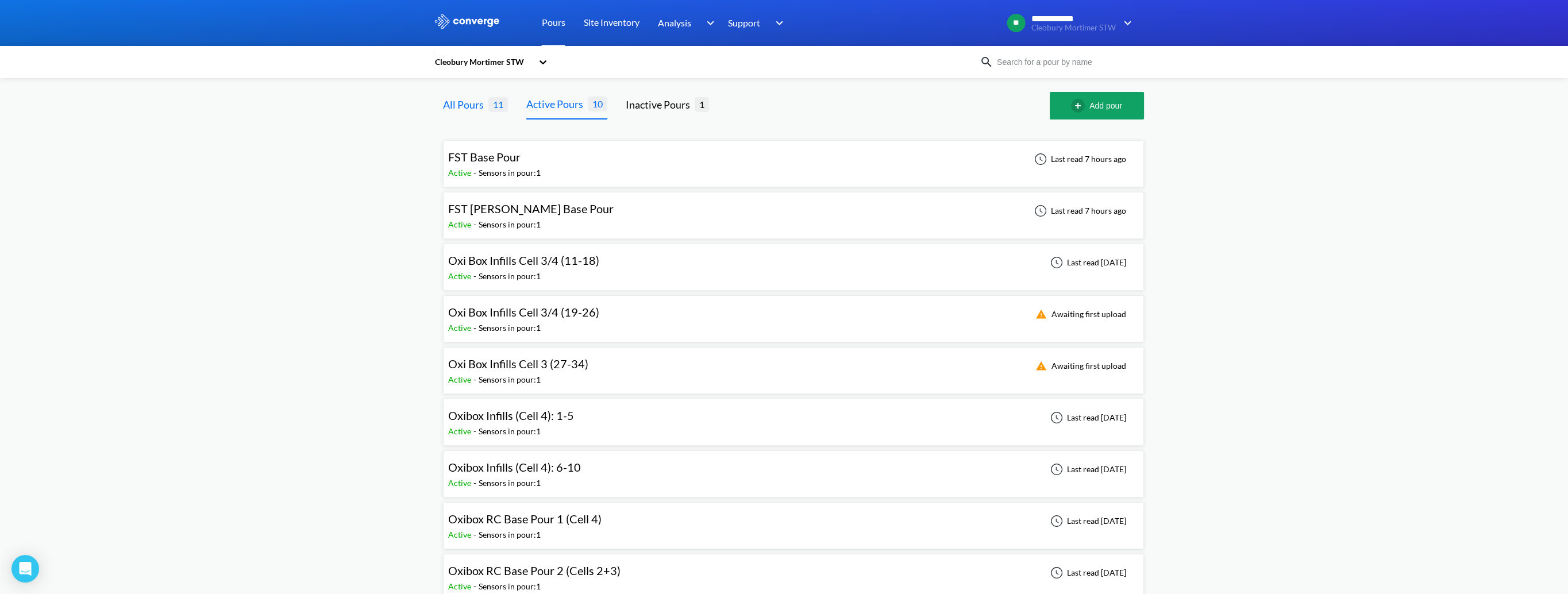
click at [459, 106] on div "All Pours" at bounding box center [465, 104] width 45 height 16
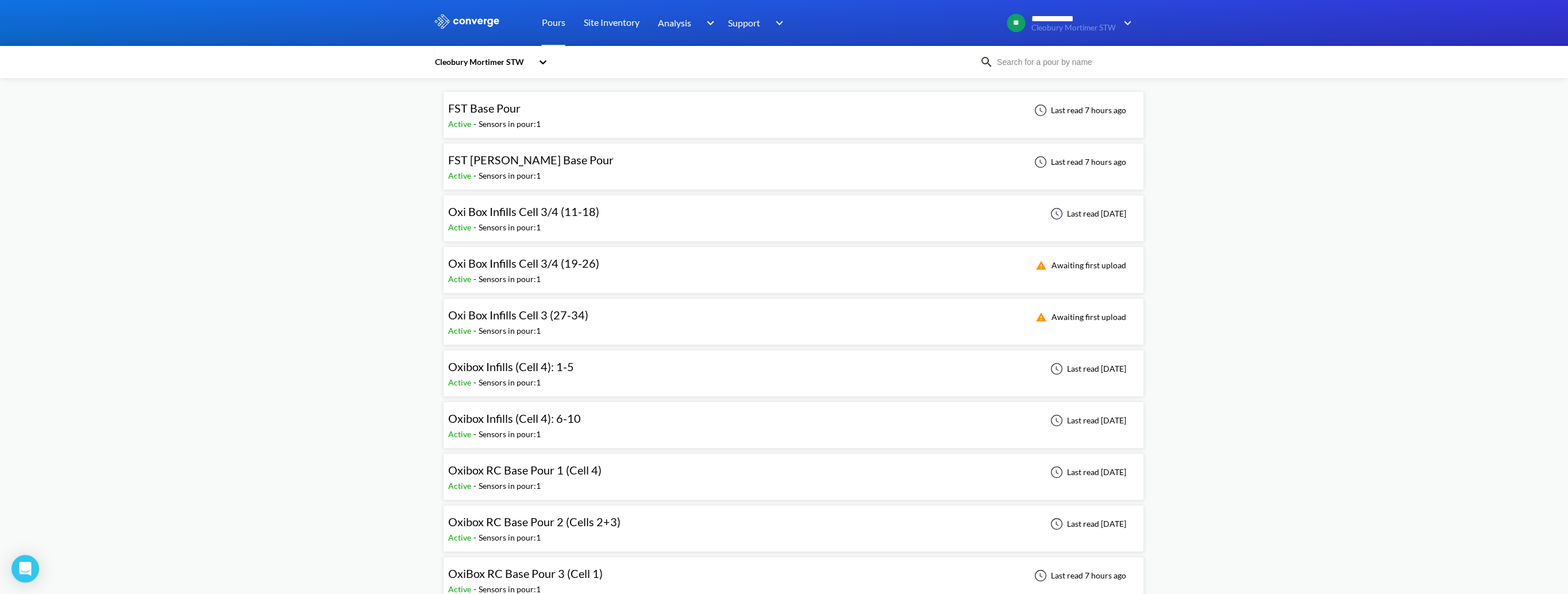
scroll to position [115, 0]
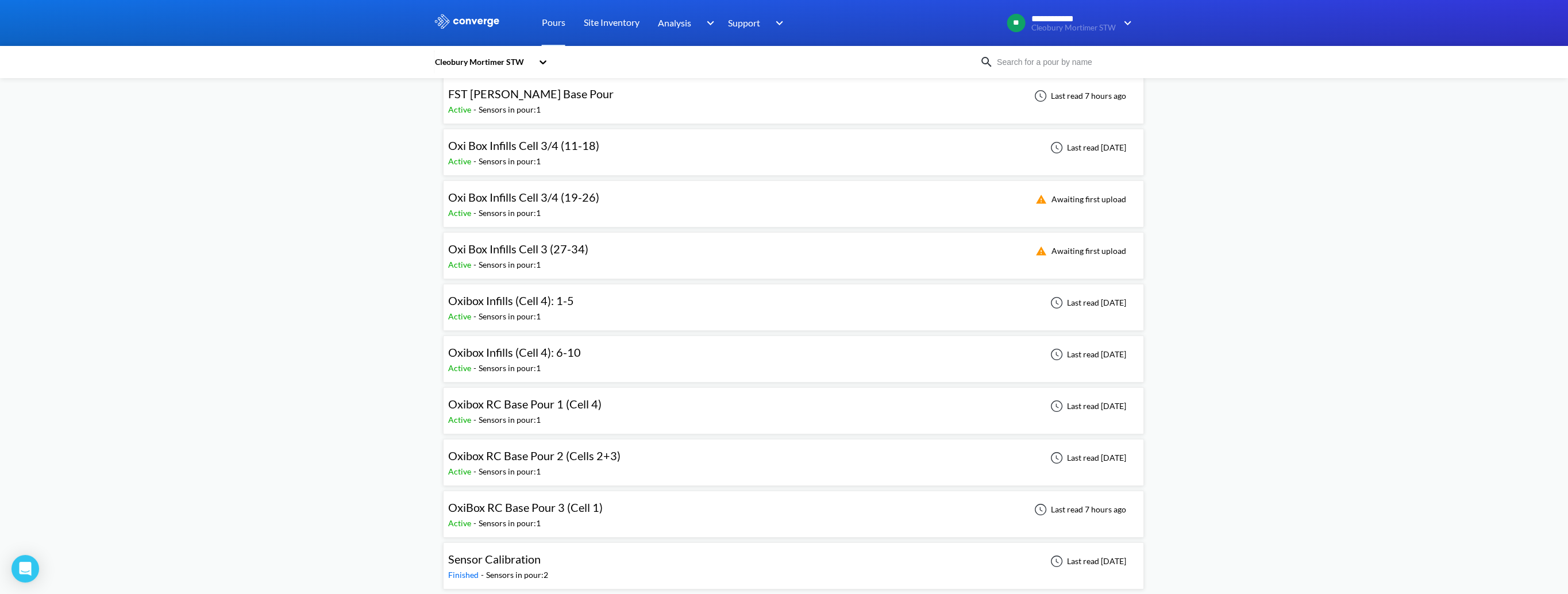
click at [514, 302] on span "Oxibox Infills (Cell 4): 1-5" at bounding box center [511, 300] width 126 height 14
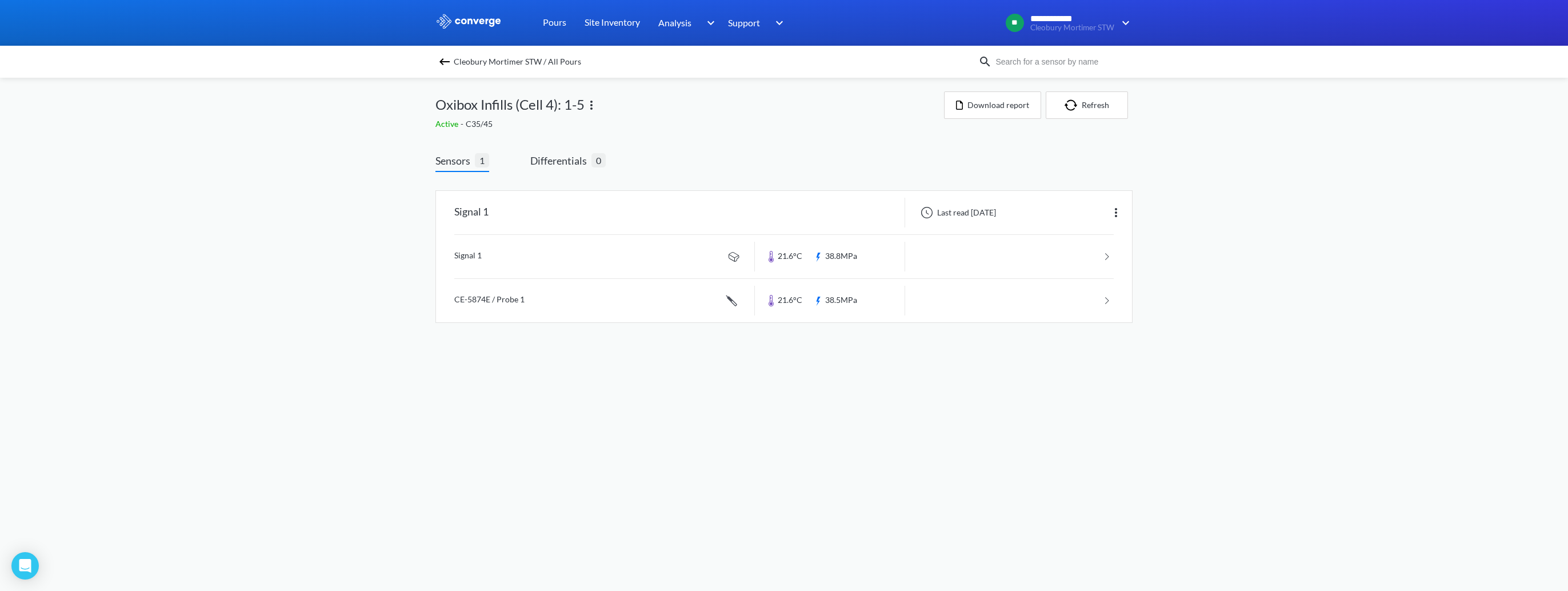
click at [442, 56] on img at bounding box center [444, 61] width 14 height 14
